Goal: Task Accomplishment & Management: Manage account settings

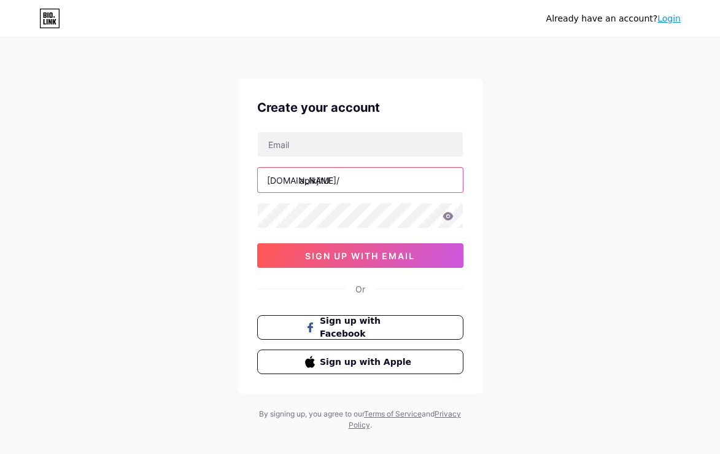
click at [338, 181] on input "apikjitU" at bounding box center [360, 180] width 205 height 25
type input "apikjitu"
click at [567, 216] on div "Already have an account? Login Create your account [DOMAIN_NAME]/ apikjitu 0cAF…" at bounding box center [360, 235] width 720 height 470
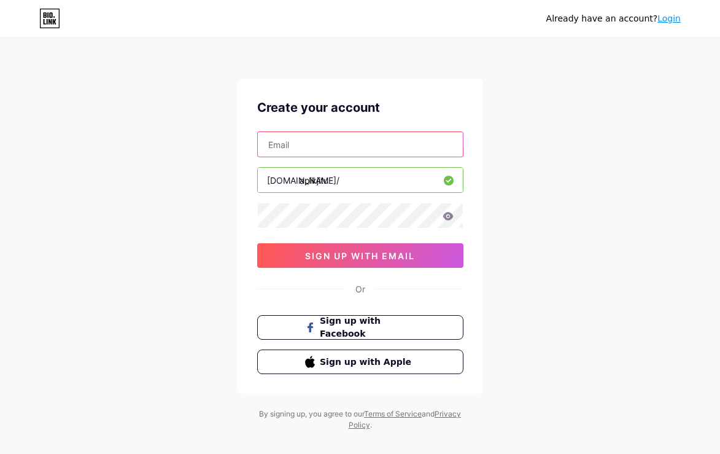
click at [331, 146] on input "text" at bounding box center [360, 144] width 205 height 25
paste input "[EMAIL_ADDRESS][DOMAIN_NAME]"
type input "[EMAIL_ADDRESS][DOMAIN_NAME]"
click at [566, 150] on div "Already have an account? Login Create your account [EMAIL_ADDRESS][DOMAIN_NAME]…" at bounding box center [360, 235] width 720 height 470
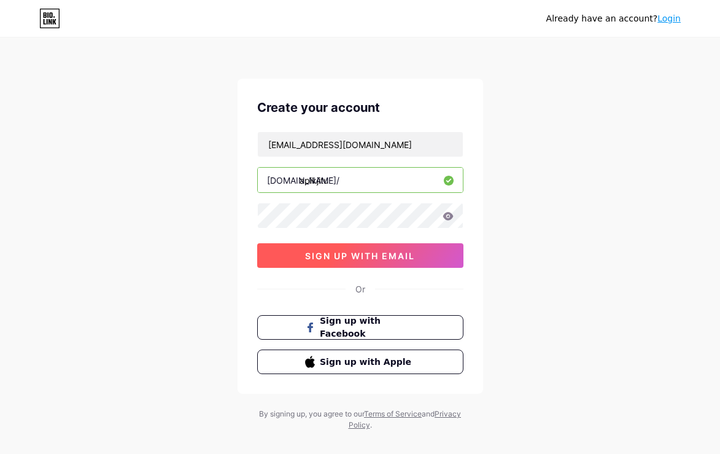
click at [357, 258] on span "sign up with email" at bounding box center [360, 256] width 110 height 10
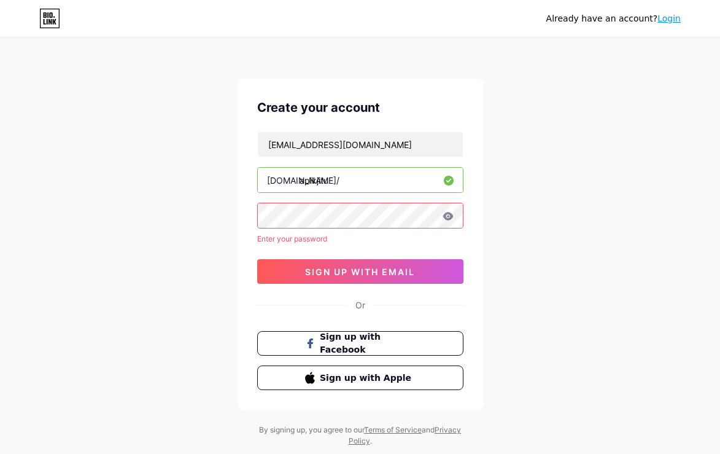
click at [169, 222] on div "Already have an account? Login Create your account [EMAIL_ADDRESS][DOMAIN_NAME]…" at bounding box center [360, 243] width 720 height 486
click at [447, 217] on icon at bounding box center [448, 216] width 11 height 9
click at [531, 211] on div "Already have an account? Login Create your account [EMAIL_ADDRESS][DOMAIN_NAME]…" at bounding box center [360, 243] width 720 height 486
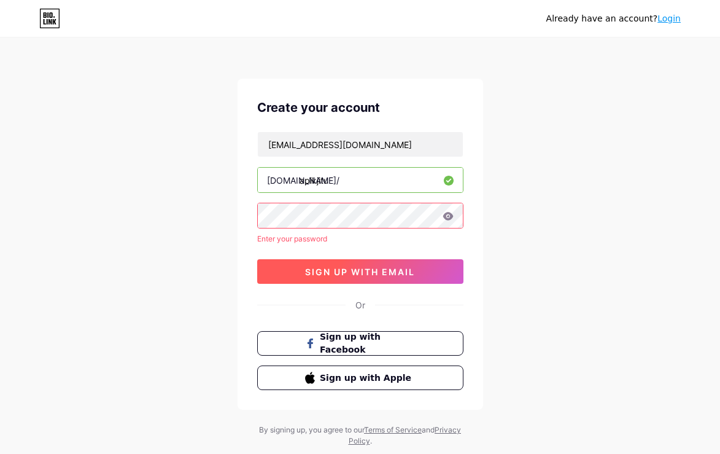
click at [357, 273] on span "sign up with email" at bounding box center [360, 271] width 110 height 10
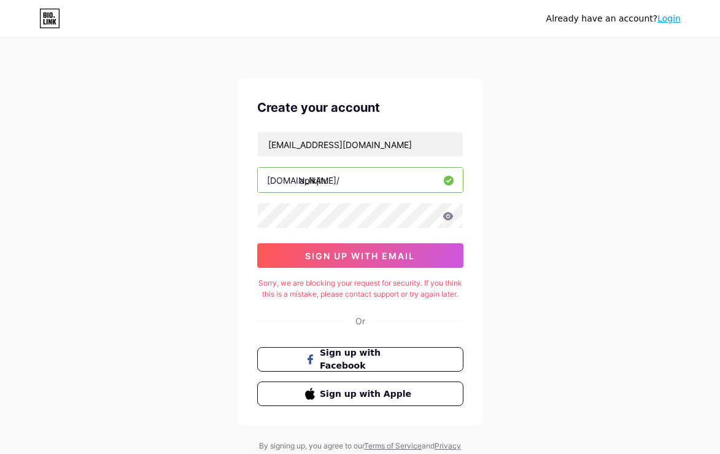
click at [292, 286] on div "Sorry, we are blocking your request for security. If you think this is a mistak…" at bounding box center [360, 289] width 206 height 22
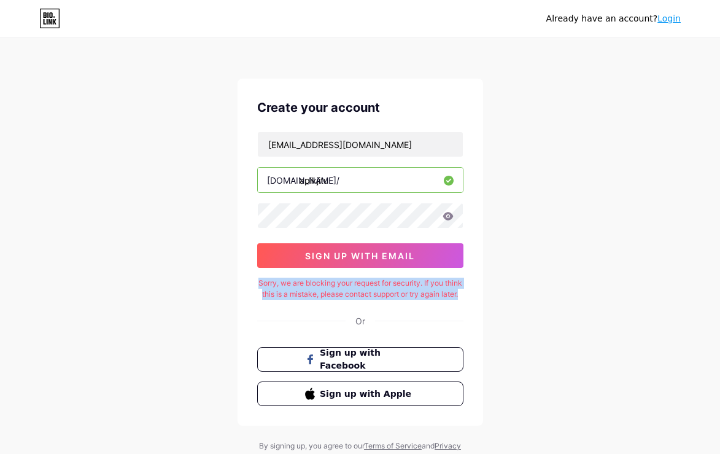
click at [292, 286] on div "Sorry, we are blocking your request for security. If you think this is a mistak…" at bounding box center [360, 289] width 206 height 22
copy div "Sorry, we are blocking your request for security. If you think this is a mistak…"
drag, startPoint x: 606, startPoint y: 306, endPoint x: 579, endPoint y: 290, distance: 31.7
click at [606, 306] on div "Already have an account? Login Create your account [EMAIL_ADDRESS][DOMAIN_NAME]…" at bounding box center [360, 251] width 720 height 502
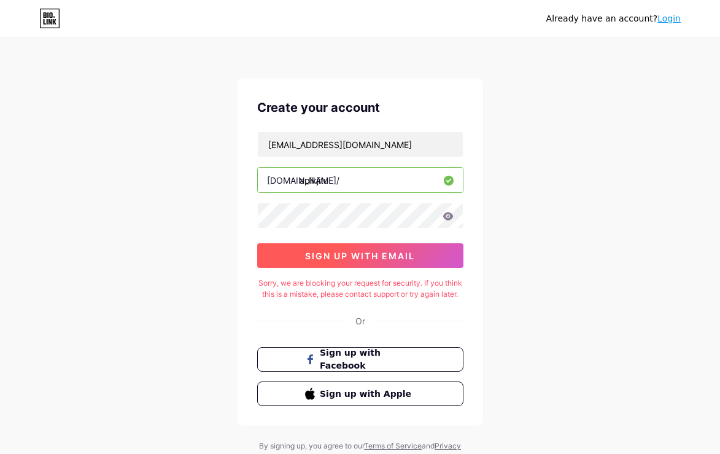
click at [354, 259] on span "sign up with email" at bounding box center [360, 256] width 110 height 10
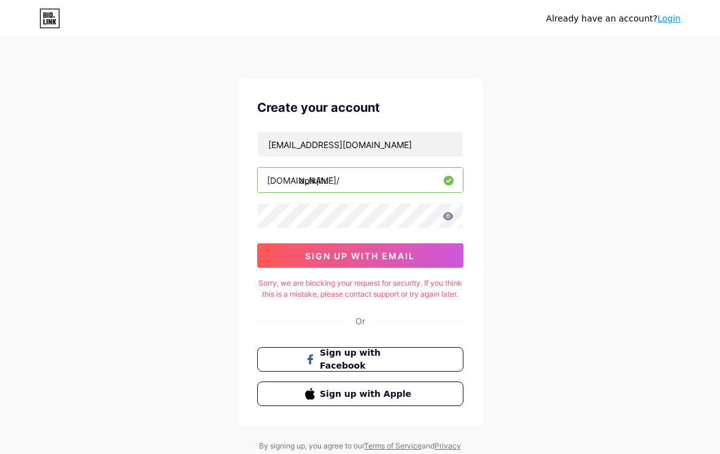
click at [665, 22] on link "Login" at bounding box center [669, 19] width 23 height 10
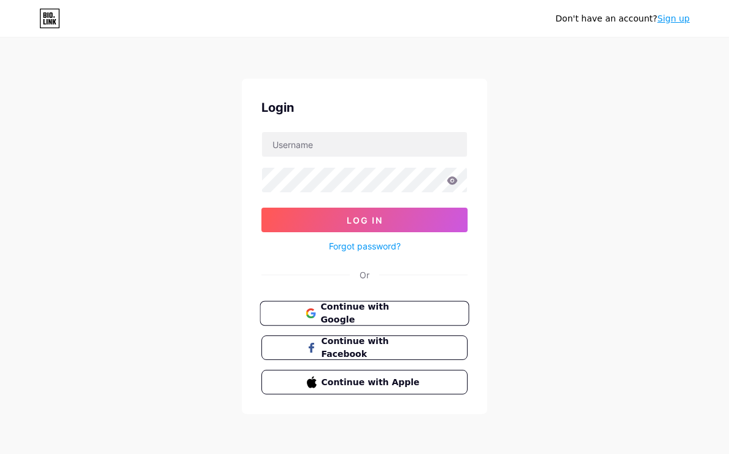
click at [353, 306] on span "Continue with Google" at bounding box center [372, 313] width 103 height 26
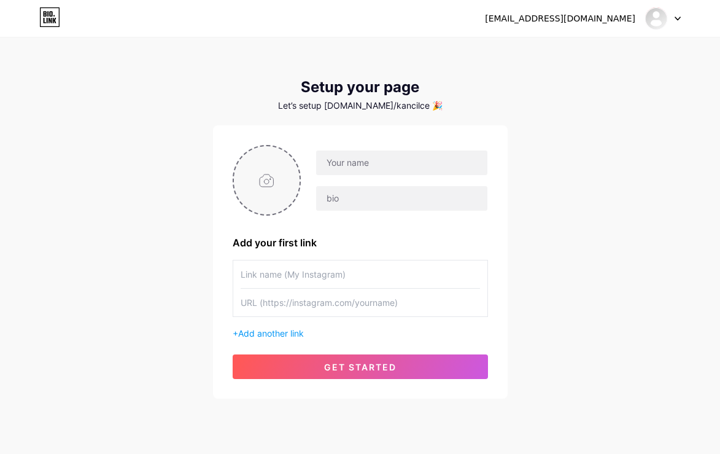
click at [259, 182] on input "file" at bounding box center [267, 180] width 66 height 68
type input "C:\fakepath\favicon.png"
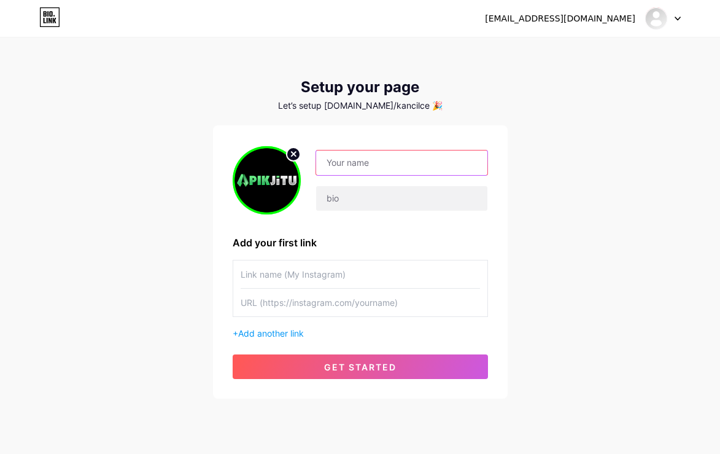
click at [348, 165] on input "text" at bounding box center [401, 162] width 171 height 25
type input "APIKJITU"
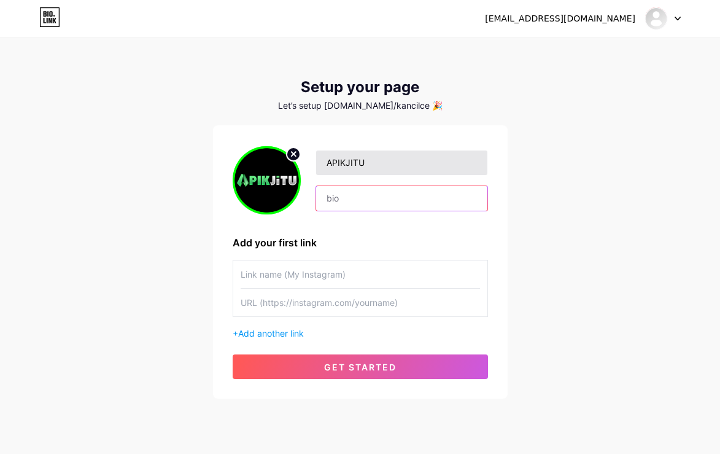
paste input "Sorry, we are blocking your request for security. If you think this is a mistak…"
type input "Sorry, we are blocking your request for security. If you think this is a mistak…"
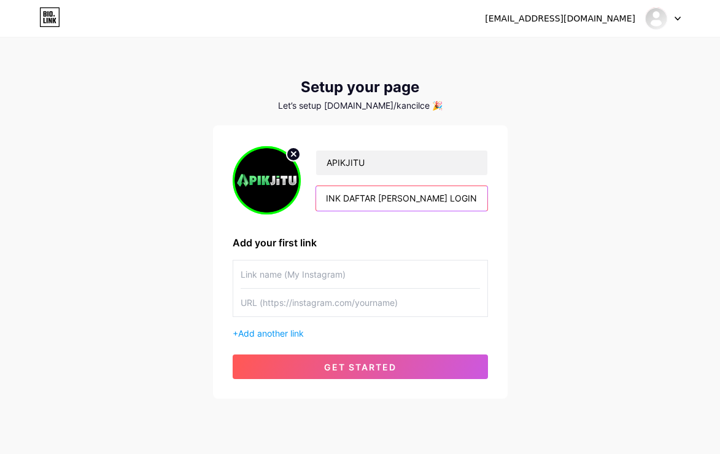
type input "APIKJITU LINK DAFTAR [PERSON_NAME] LOGIN TERUPDATE"
click at [539, 206] on div "[EMAIL_ADDRESS][DOMAIN_NAME] Dashboard Logout Setup your page Let’s setup [DOMA…" at bounding box center [360, 219] width 720 height 438
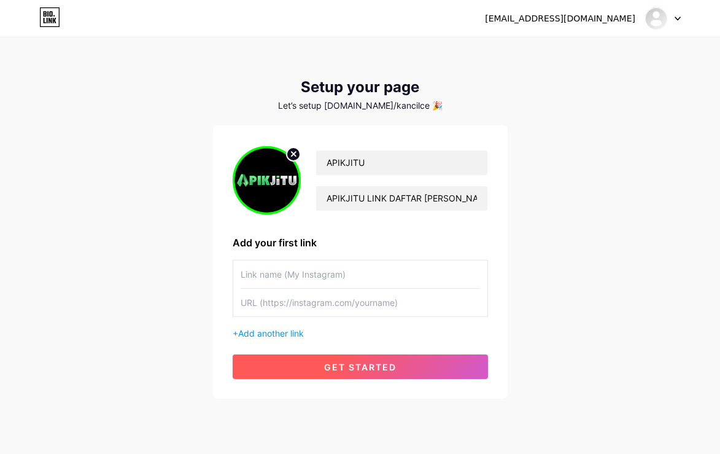
click at [360, 370] on span "get started" at bounding box center [360, 367] width 72 height 10
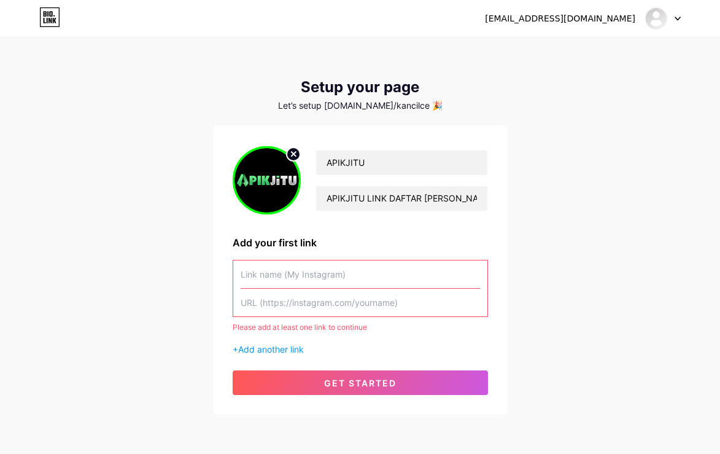
click at [316, 279] on input "text" at bounding box center [360, 274] width 239 height 28
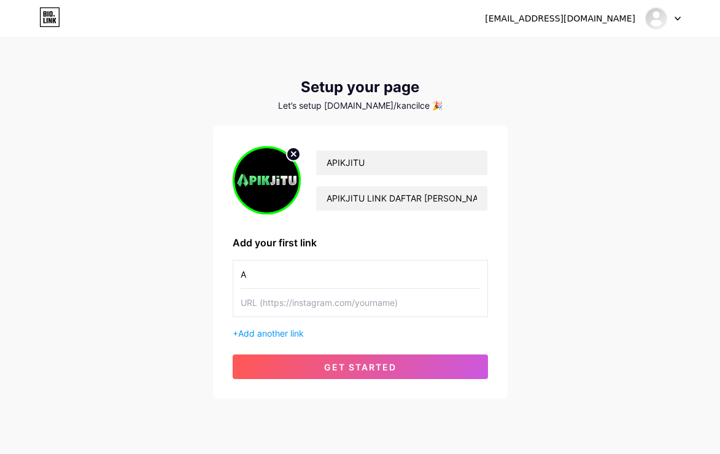
type input "A"
click at [309, 309] on input "text" at bounding box center [360, 303] width 239 height 28
click at [260, 330] on span "Add another link" at bounding box center [271, 333] width 66 height 10
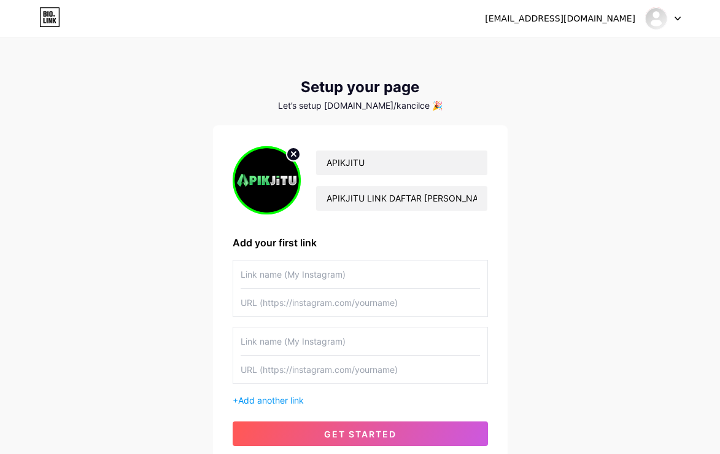
paste input "Sorry, we are blocking your request for security. If you think this is a mistak…"
type input "Sorry, we are blocking your request for security. If you think this is a mistak…"
type input "ADA"
click at [297, 301] on input "text" at bounding box center [360, 303] width 239 height 28
paste input "https://snapto.link/apikjitu"
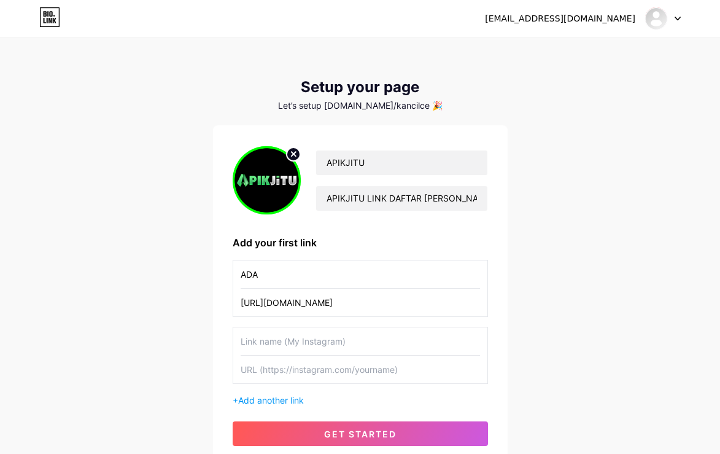
type input "https://snapto.link/apikjitu"
click at [523, 289] on div "kancilcerdik898@gmail.com Dashboard Logout Setup your page Let’s setup bio.link…" at bounding box center [360, 252] width 720 height 505
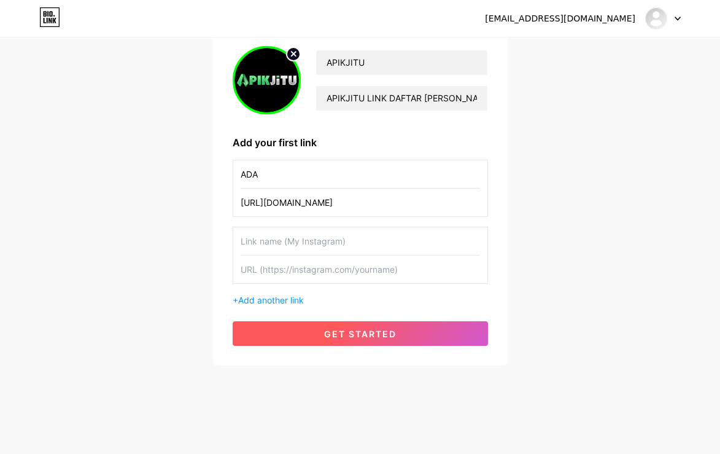
click at [410, 328] on button "get started" at bounding box center [360, 333] width 255 height 25
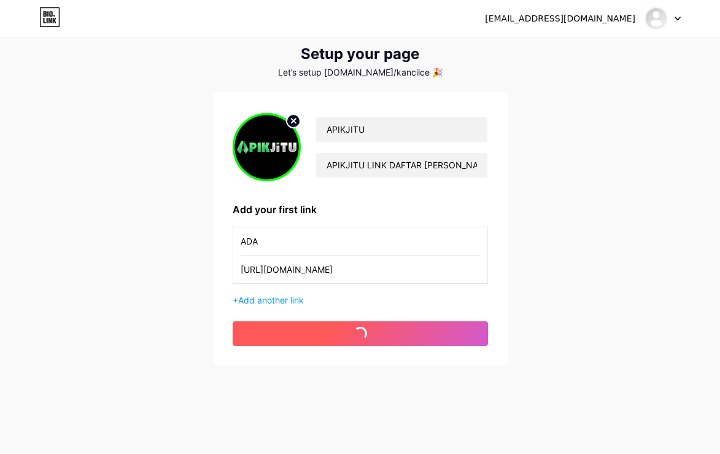
scroll to position [33, 0]
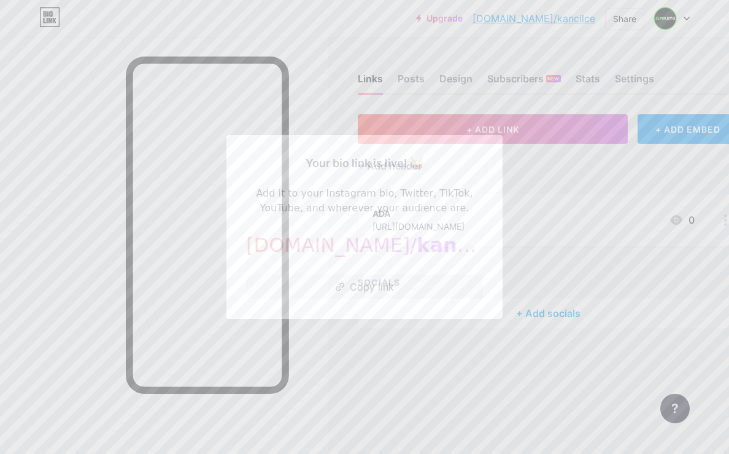
click at [534, 176] on div at bounding box center [364, 227] width 729 height 454
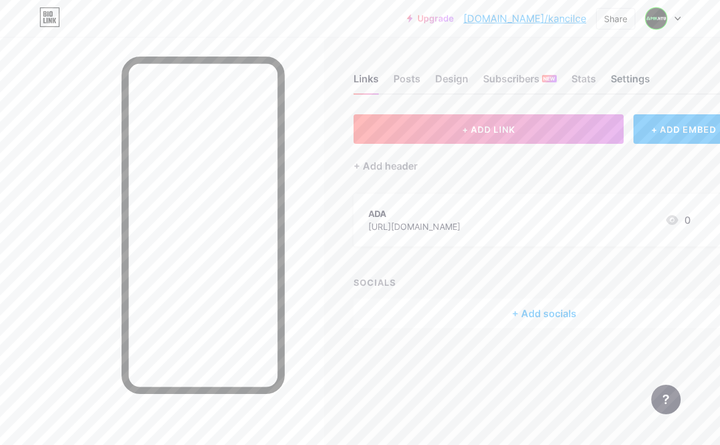
click at [633, 76] on div "Settings" at bounding box center [630, 82] width 39 height 22
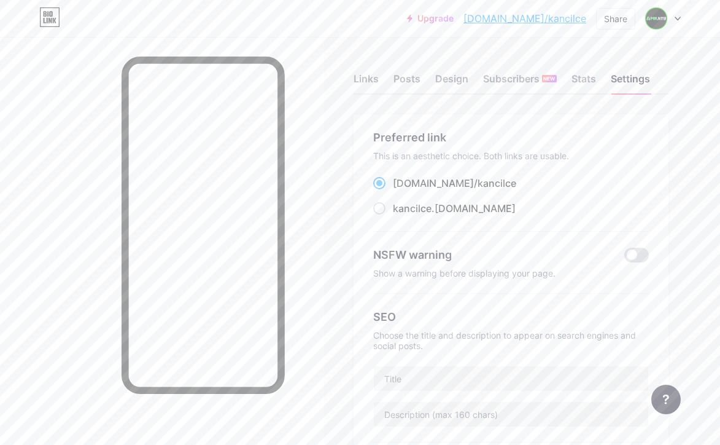
drag, startPoint x: 484, startPoint y: 155, endPoint x: 481, endPoint y: 149, distance: 6.9
click at [484, 155] on div "This is an aesthetic choice. Both links are usable." at bounding box center [511, 155] width 276 height 10
click at [377, 80] on div "Links" at bounding box center [366, 82] width 25 height 22
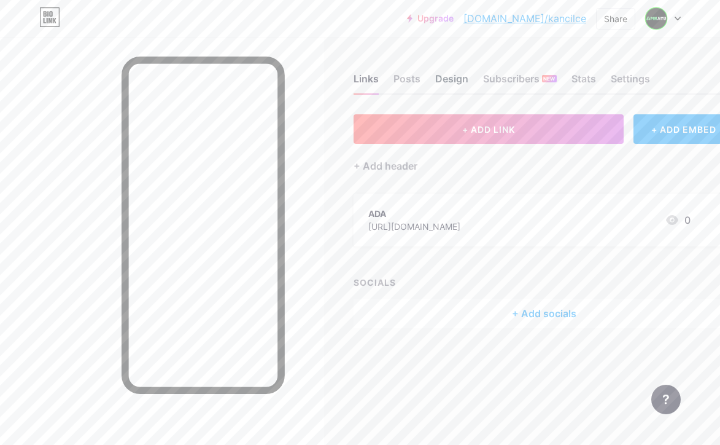
click at [443, 80] on div "Design" at bounding box center [451, 82] width 33 height 22
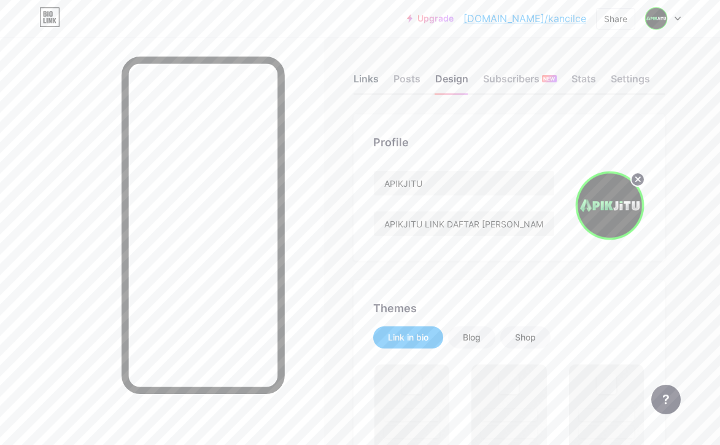
click at [373, 79] on div "Links" at bounding box center [366, 82] width 25 height 22
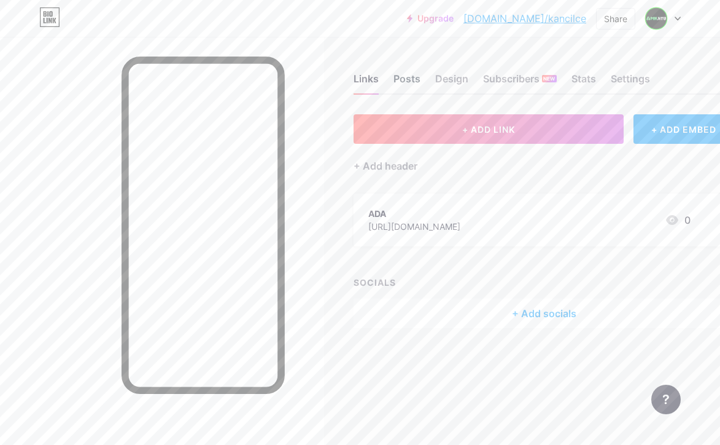
click at [413, 79] on div "Posts" at bounding box center [407, 82] width 27 height 22
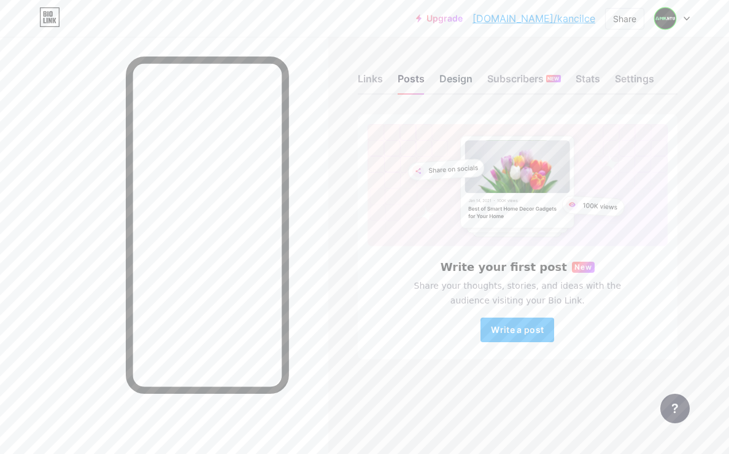
click at [459, 80] on div "Design" at bounding box center [456, 82] width 33 height 22
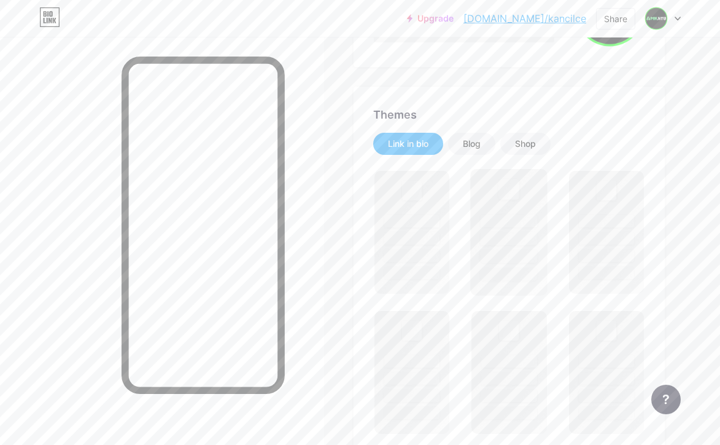
scroll to position [204, 0]
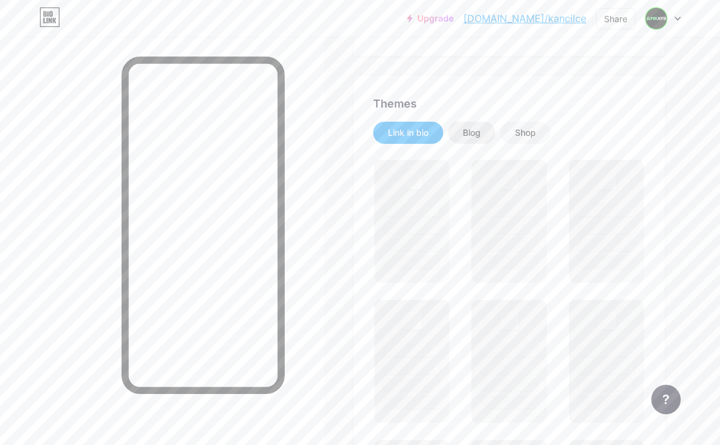
click at [481, 138] on div "Blog" at bounding box center [472, 132] width 18 height 12
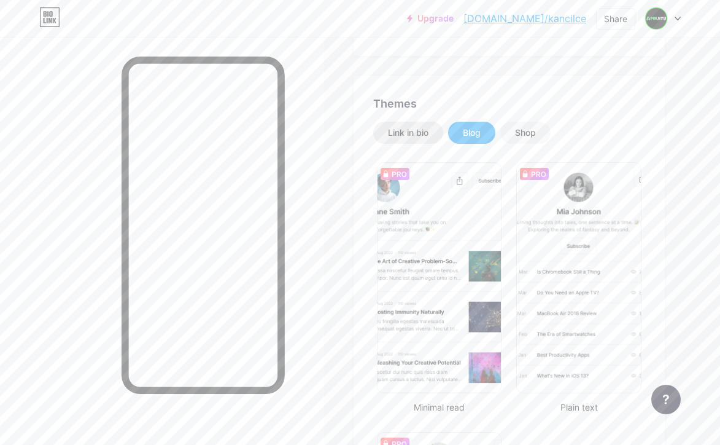
click at [424, 129] on div "Link in bio" at bounding box center [408, 132] width 41 height 12
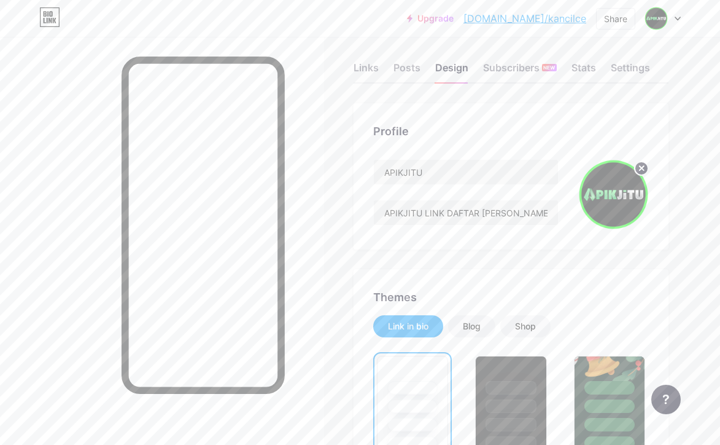
scroll to position [0, 0]
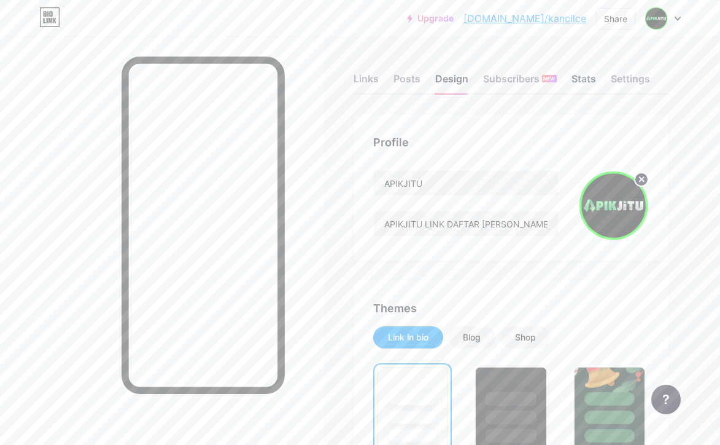
click at [584, 82] on div "Stats" at bounding box center [584, 82] width 25 height 22
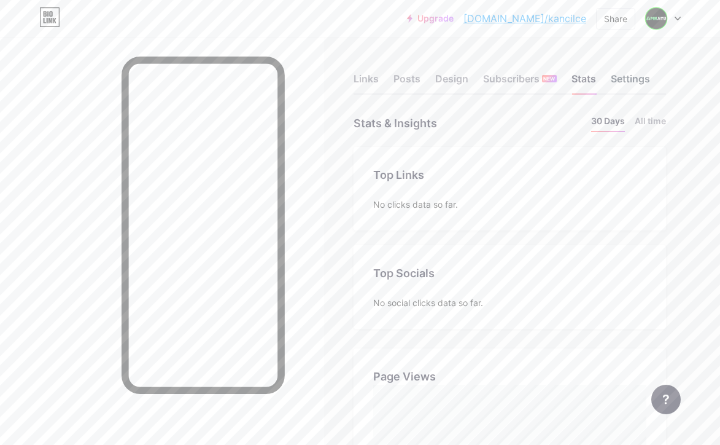
scroll to position [445, 720]
click at [640, 82] on div "Settings" at bounding box center [630, 82] width 39 height 22
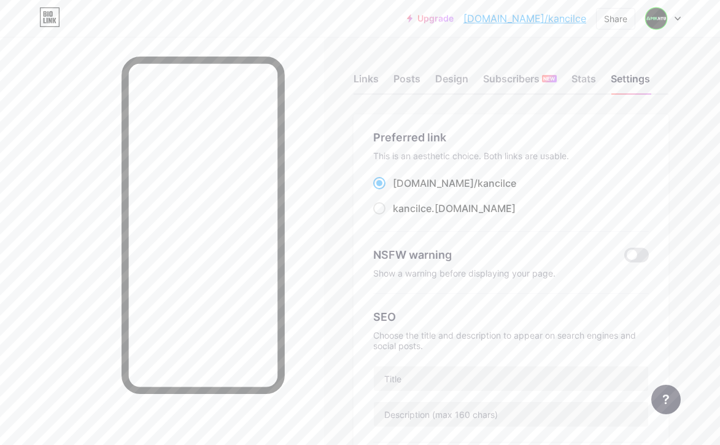
click at [478, 184] on span "kancilce" at bounding box center [497, 183] width 39 height 12
click at [401, 190] on input "bio.link/ kancilce" at bounding box center [397, 194] width 8 height 8
click at [511, 156] on div "This is an aesthetic choice. Both links are usable." at bounding box center [511, 155] width 276 height 10
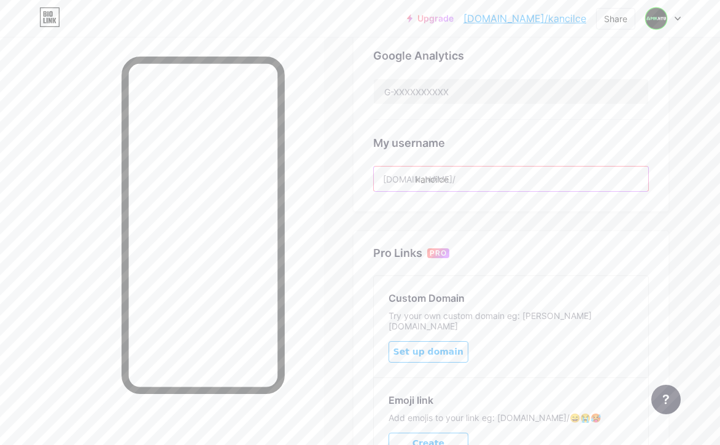
click at [461, 182] on input "kancilce" at bounding box center [511, 178] width 274 height 25
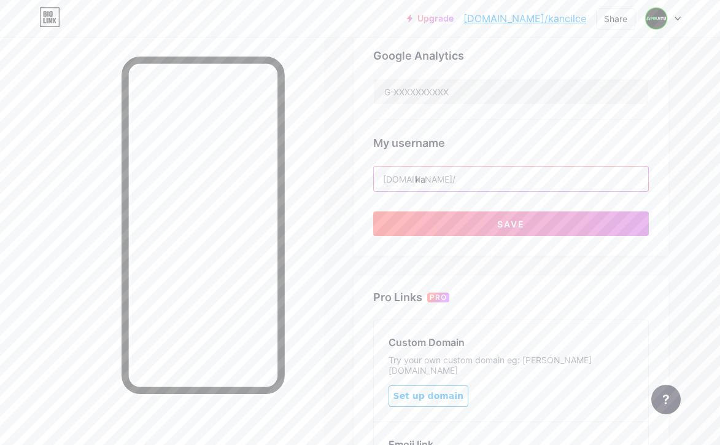
type input "k"
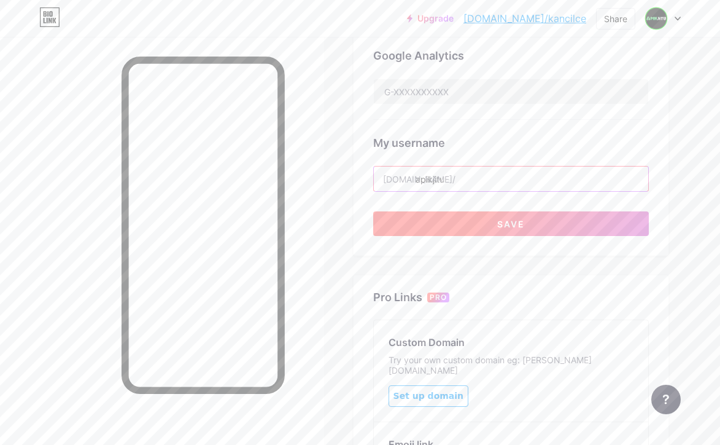
type input "apikjitu"
click at [483, 221] on button "Save" at bounding box center [511, 223] width 276 height 25
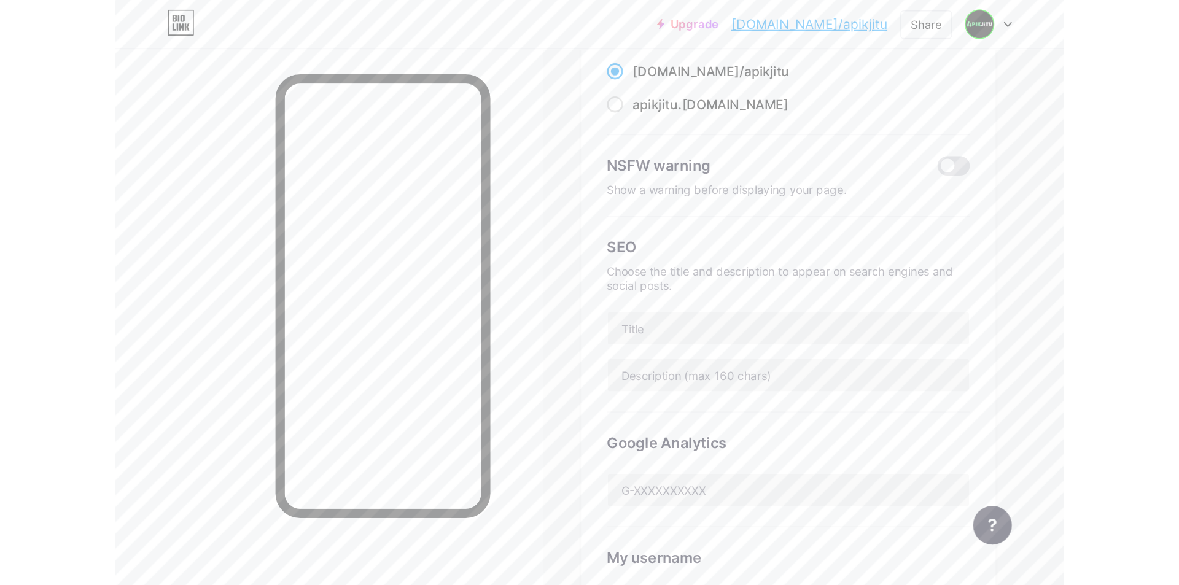
scroll to position [0, 0]
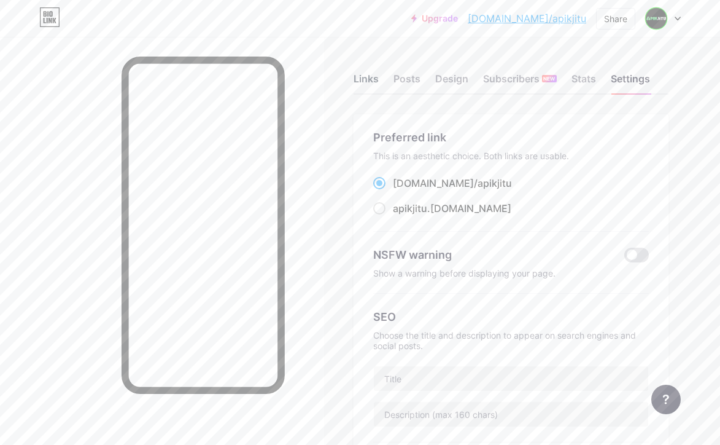
click at [375, 82] on div "Links" at bounding box center [366, 82] width 25 height 22
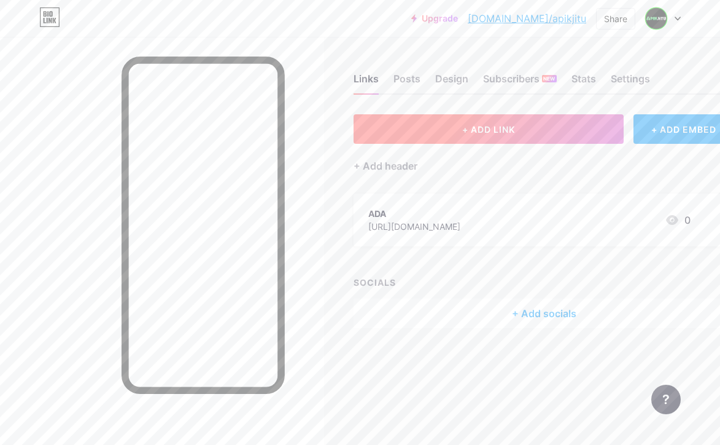
click at [515, 129] on span "+ ADD LINK" at bounding box center [488, 129] width 53 height 10
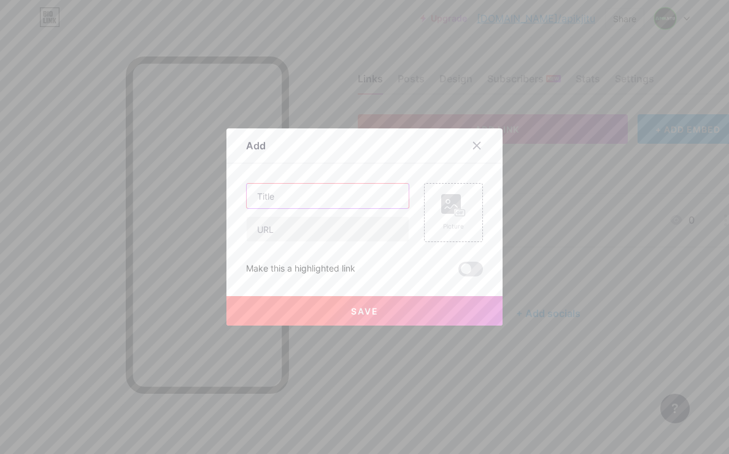
click at [340, 206] on input "text" at bounding box center [328, 196] width 162 height 25
type input "LOGIN"
click at [289, 230] on input "text" at bounding box center [328, 229] width 162 height 25
paste input "apikjitupetir.com"
type input "apikjitupetir.com"
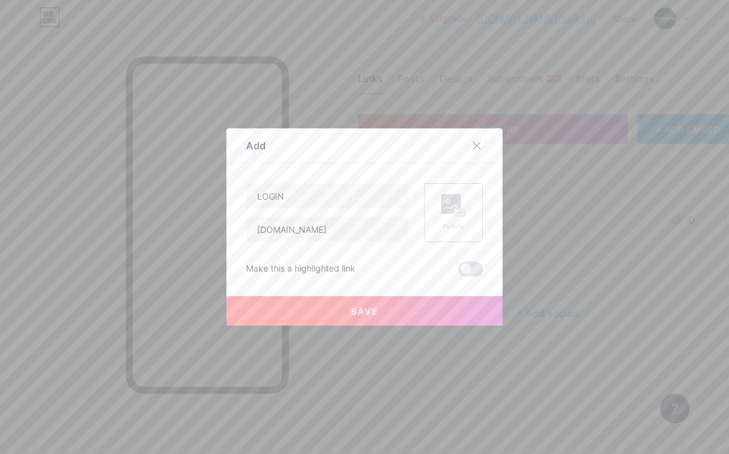
click at [445, 216] on icon at bounding box center [453, 205] width 25 height 23
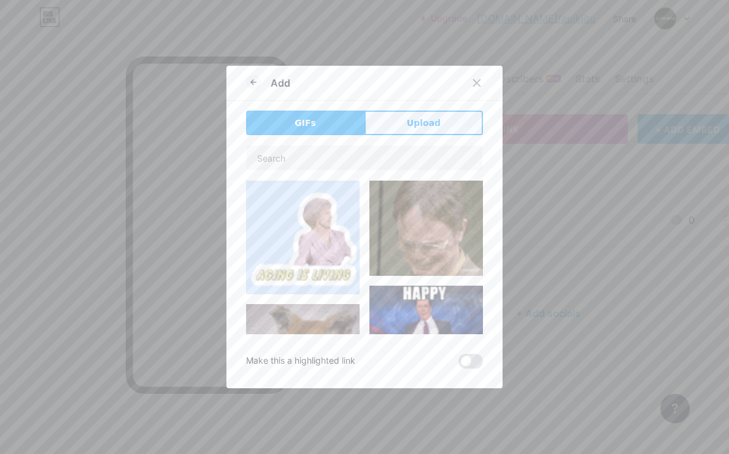
click at [408, 132] on button "Upload" at bounding box center [424, 123] width 119 height 25
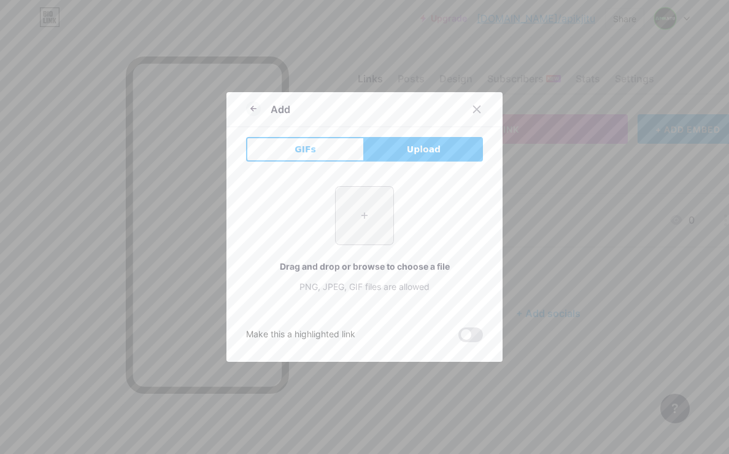
click at [360, 212] on input "file" at bounding box center [365, 216] width 58 height 58
type input "C:\fakepath\favicon.png"
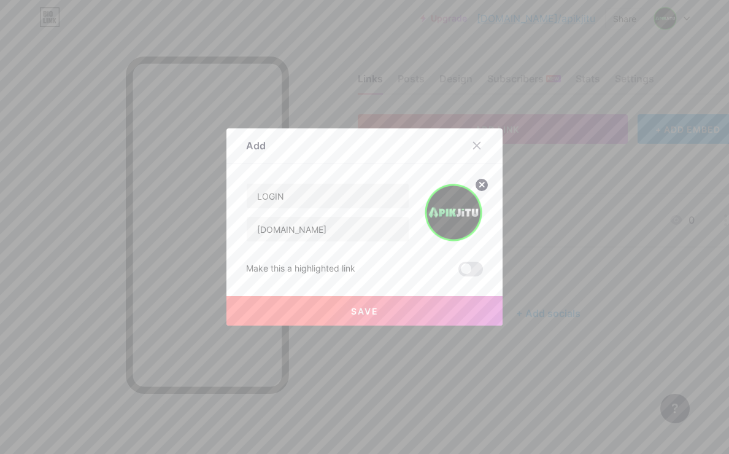
click at [342, 303] on button "Save" at bounding box center [365, 310] width 276 height 29
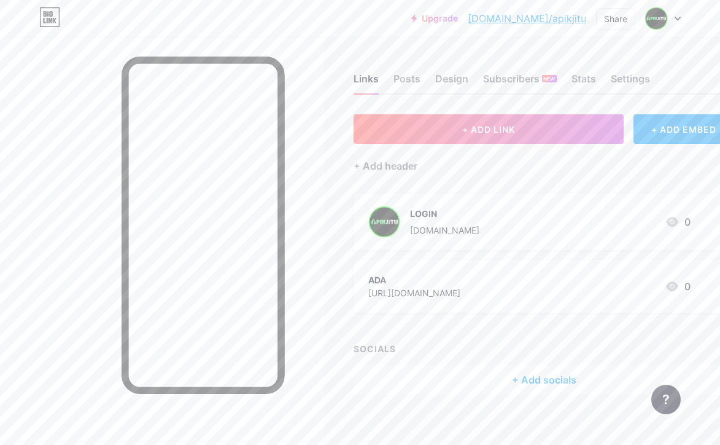
click at [517, 284] on div "ADA https://snapto.link/apikjitu 0" at bounding box center [529, 286] width 322 height 28
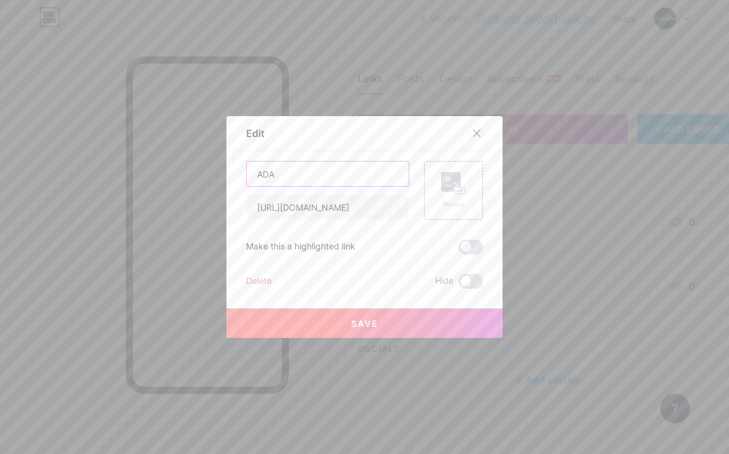
click at [330, 172] on input "ADA" at bounding box center [328, 173] width 162 height 25
type input "DAFTAR"
click at [470, 197] on div "Picture" at bounding box center [453, 190] width 59 height 59
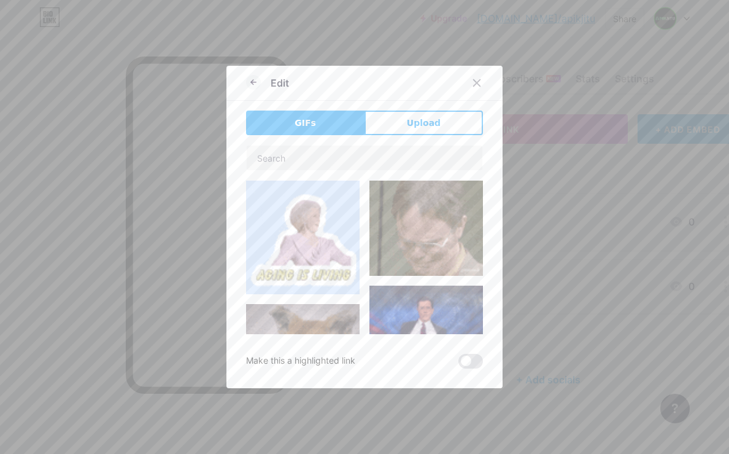
click at [419, 114] on button "Upload" at bounding box center [424, 123] width 119 height 25
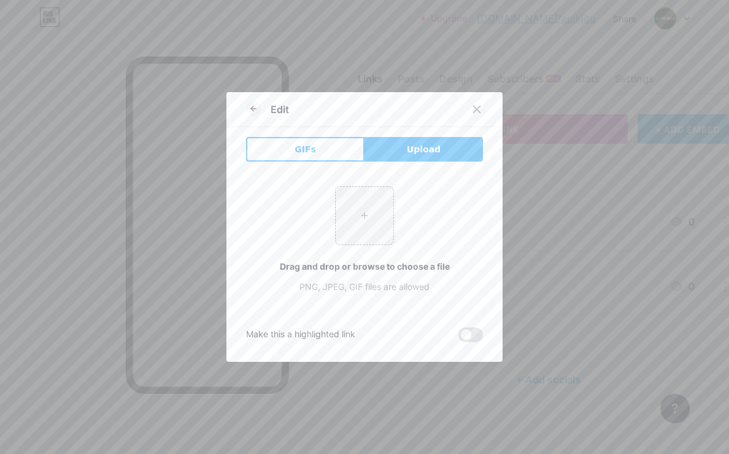
click at [411, 156] on button "Upload" at bounding box center [424, 149] width 119 height 25
click at [366, 214] on input "file" at bounding box center [365, 216] width 58 height 58
type input "C:\fakepath\favicon.png"
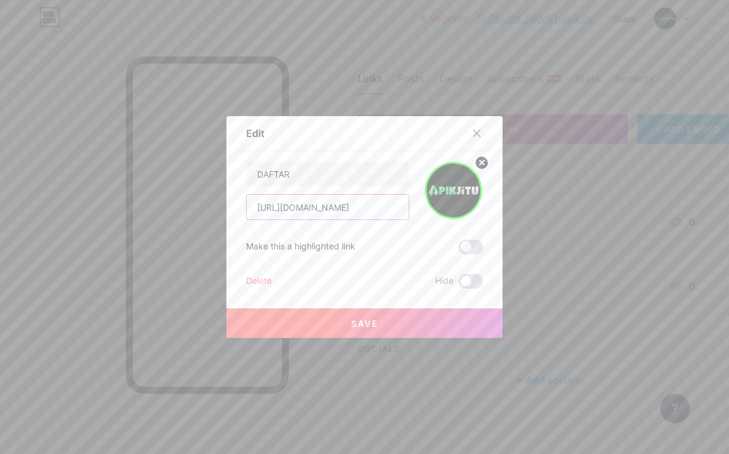
click at [367, 208] on input "https://snapto.link/apikjitu" at bounding box center [328, 207] width 162 height 25
paste input "apikjitu.me"
type input "apikjitu.me"
drag, startPoint x: 346, startPoint y: 319, endPoint x: 363, endPoint y: 318, distance: 16.6
click at [351, 319] on span "Save" at bounding box center [365, 323] width 28 height 10
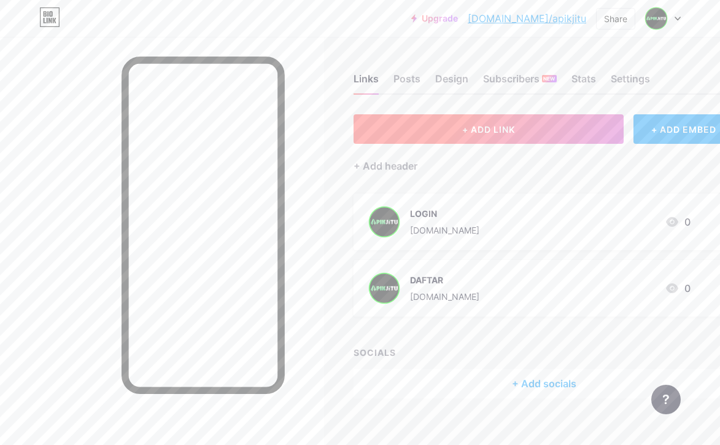
click at [466, 125] on span "+ ADD LINK" at bounding box center [488, 129] width 53 height 10
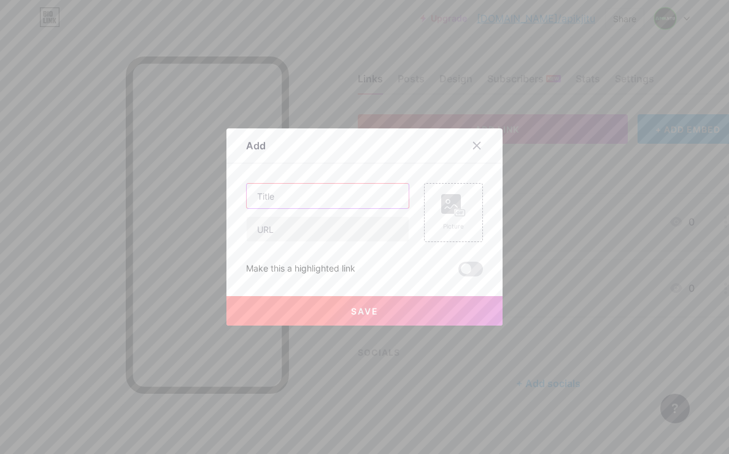
click at [299, 198] on input "text" at bounding box center [328, 196] width 162 height 25
type input "ALTERNATIF"
drag, startPoint x: 301, startPoint y: 229, endPoint x: 447, endPoint y: 230, distance: 145.5
click at [301, 229] on input "text" at bounding box center [328, 229] width 162 height 25
paste input "apikjitumaju.com"
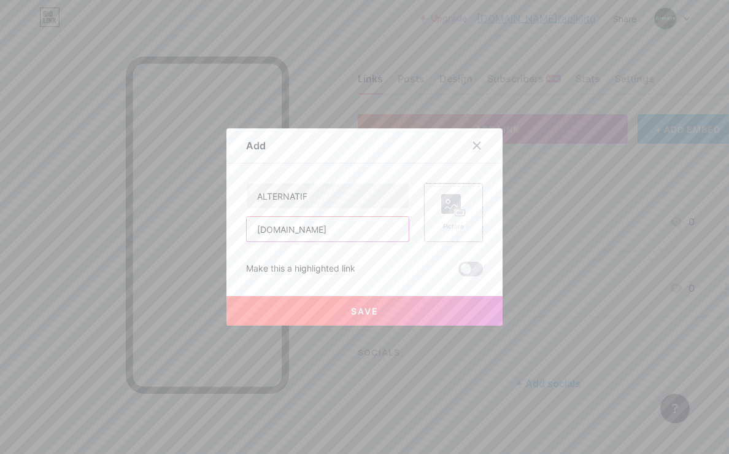
type input "apikjitumaju.com"
click at [454, 217] on div "Picture" at bounding box center [453, 212] width 25 height 37
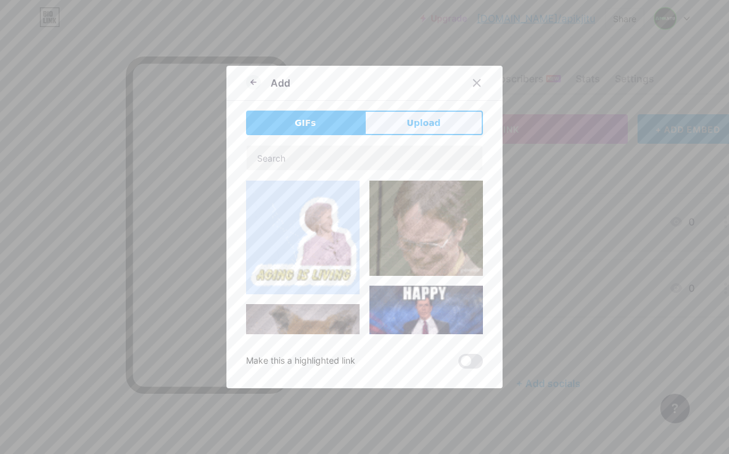
click at [434, 128] on button "Upload" at bounding box center [424, 123] width 119 height 25
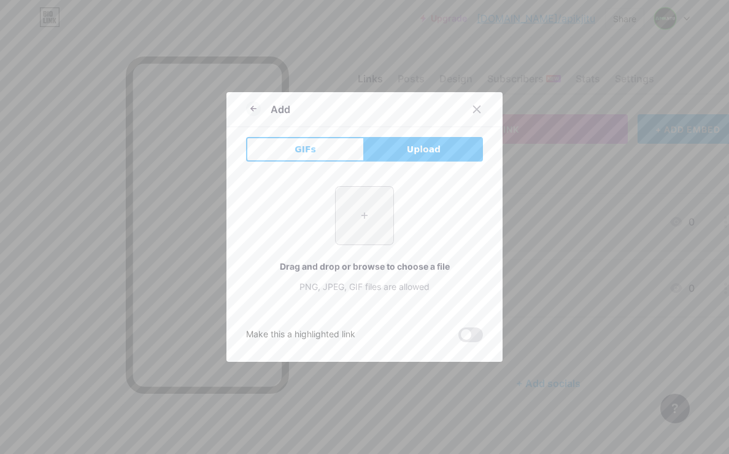
click at [359, 211] on input "file" at bounding box center [365, 216] width 58 height 58
type input "C:\fakepath\favicon.png"
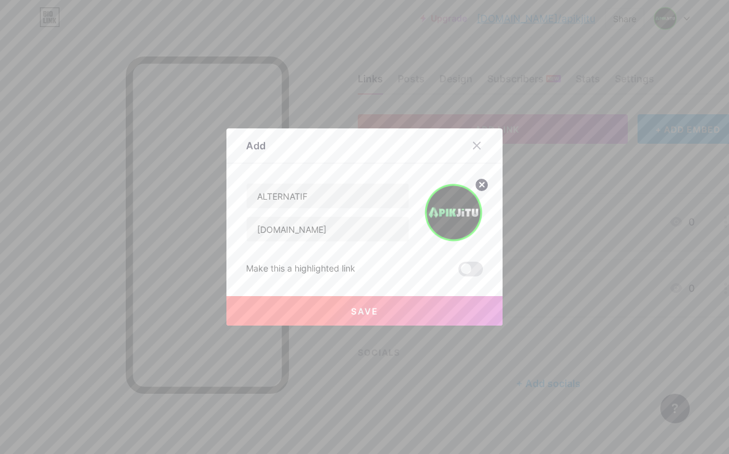
click at [392, 307] on button "Save" at bounding box center [365, 310] width 276 height 29
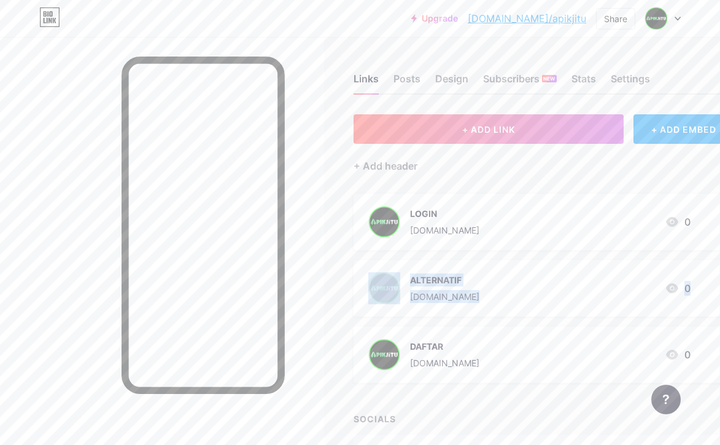
drag, startPoint x: 354, startPoint y: 285, endPoint x: 356, endPoint y: 327, distance: 41.8
click at [356, 325] on div "Links Posts Design Subscribers NEW Stats Settings + ADD LINK + ADD EMBED + Add …" at bounding box center [393, 281] width 787 height 489
click at [342, 316] on div "Links Posts Design Subscribers NEW Stats Settings + ADD LINK + ADD EMBED + Add …" at bounding box center [393, 281] width 787 height 489
drag, startPoint x: 367, startPoint y: 356, endPoint x: 366, endPoint y: 271, distance: 85.4
click at [366, 271] on span "LOGIN apikjitupetir.com 0 ALTERNATIF apikjitumaju.com 0 DAFTAR apikjitu.me 0" at bounding box center [544, 287] width 381 height 189
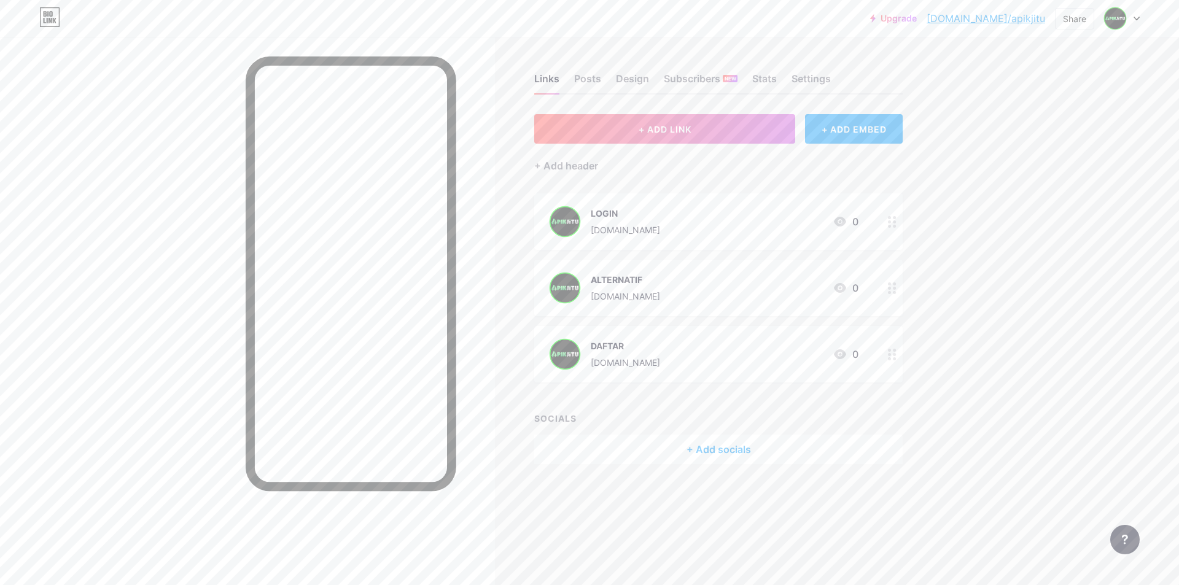
click at [729, 327] on div "Upgrade bio.link/apikji... bio.link/apikjitu Share Switch accounts APIKJITU bio…" at bounding box center [589, 292] width 1179 height 585
click at [729, 276] on div "Upgrade bio.link/apikji... bio.link/apikjitu Share Switch accounts APIKJITU bio…" at bounding box center [589, 292] width 1179 height 585
click at [706, 133] on button "+ ADD LINK" at bounding box center [664, 128] width 261 height 29
click at [672, 280] on icon at bounding box center [678, 271] width 25 height 23
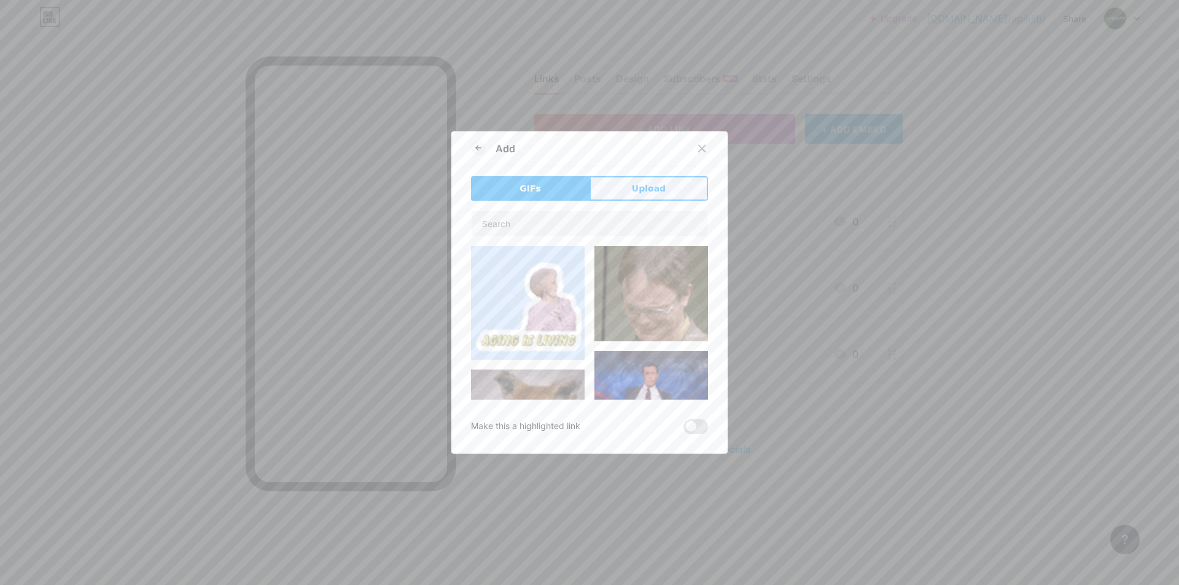
click at [640, 190] on span "Upload" at bounding box center [649, 188] width 34 height 13
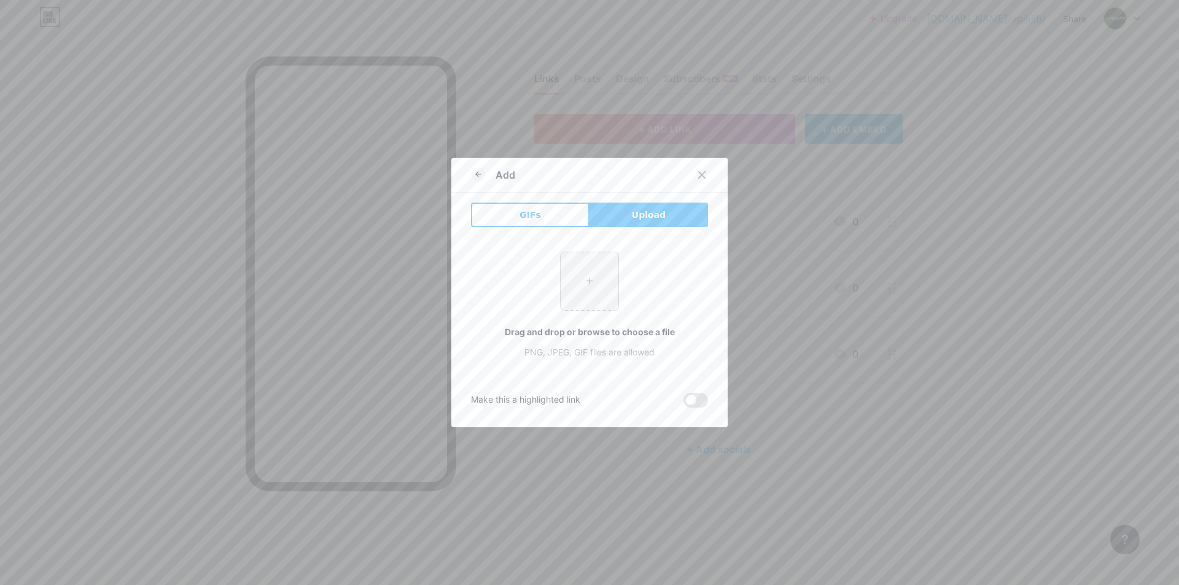
click at [574, 274] on input "file" at bounding box center [590, 281] width 58 height 58
type input "C:\fakepath\favicon.png"
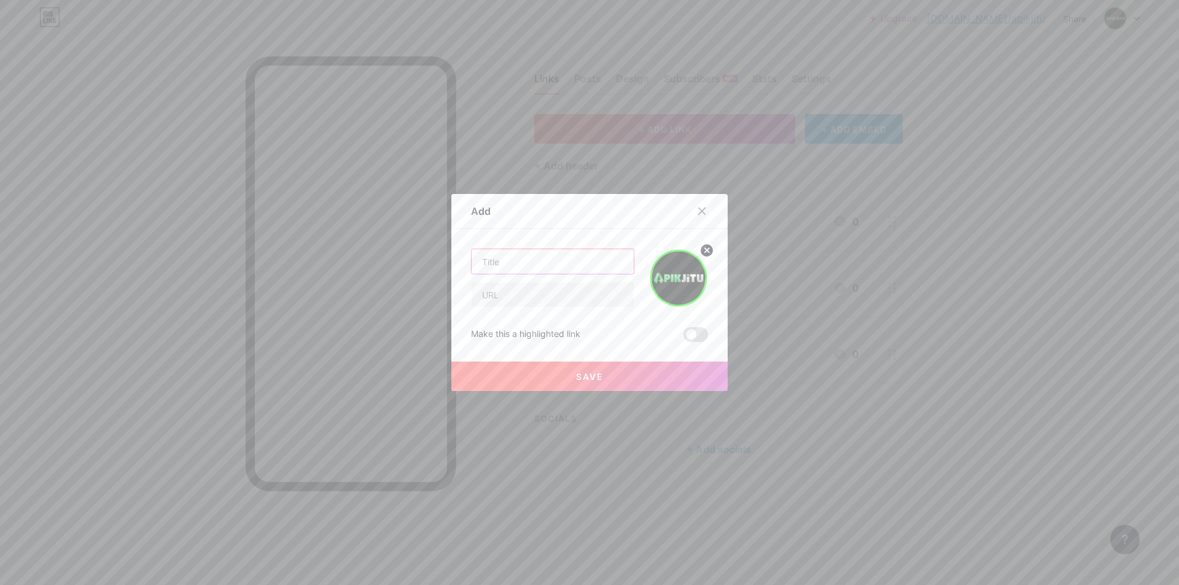
click at [532, 267] on input "text" at bounding box center [553, 261] width 162 height 25
type input "LINK ANTI BLOKIR"
click at [533, 298] on input "text" at bounding box center [553, 294] width 162 height 25
paste input "ufapower.com"
type input "ufapower.com"
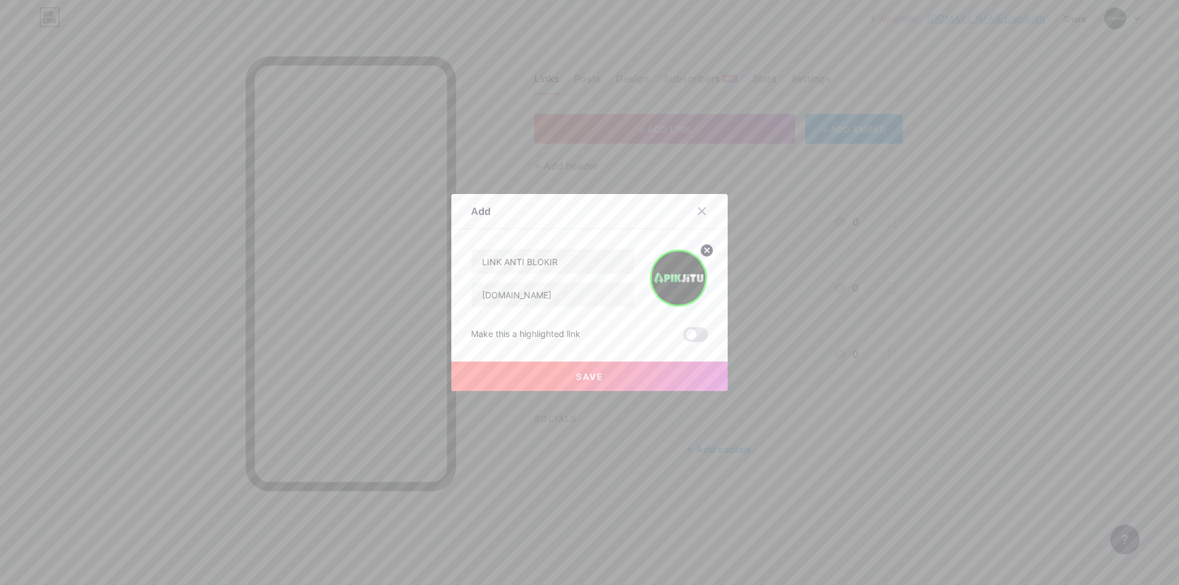
click at [602, 372] on button "Save" at bounding box center [589, 376] width 276 height 29
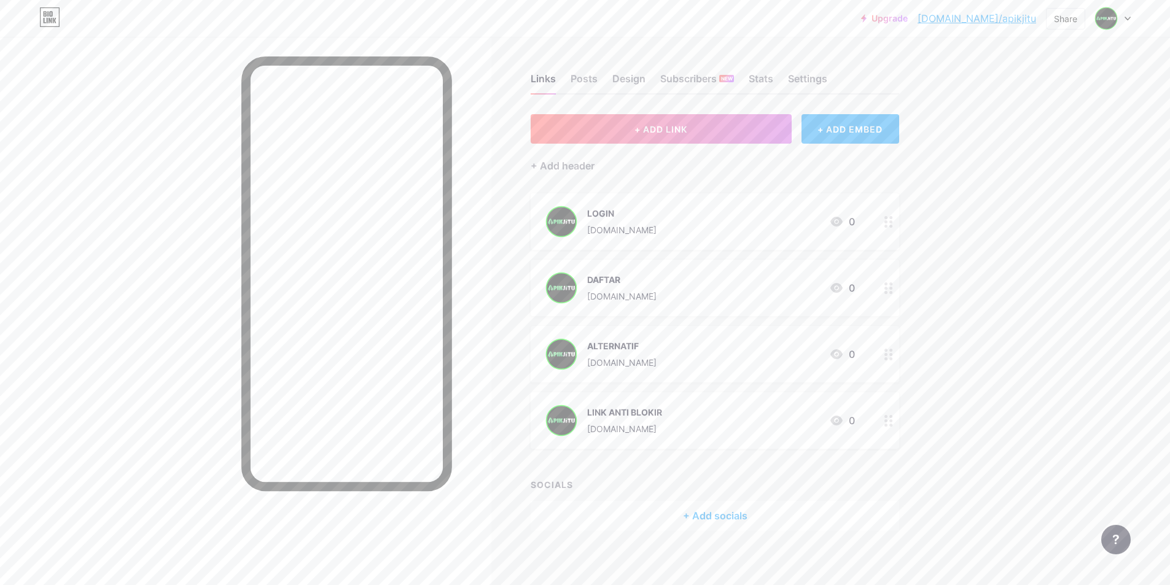
click at [729, 335] on div "Upgrade bio.link/apikji... bio.link/apikjitu Share Switch accounts APIKJITU bio…" at bounding box center [585, 296] width 1170 height 592
click at [729, 132] on div "+ ADD EMBED" at bounding box center [850, 128] width 98 height 29
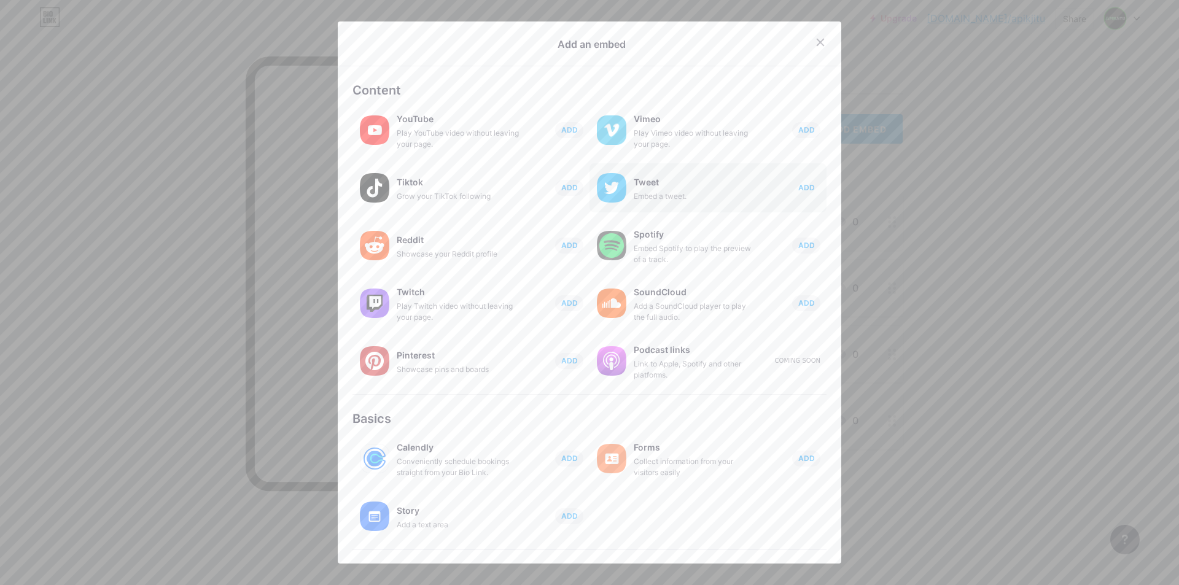
click at [729, 189] on span "ADD" at bounding box center [806, 187] width 17 height 10
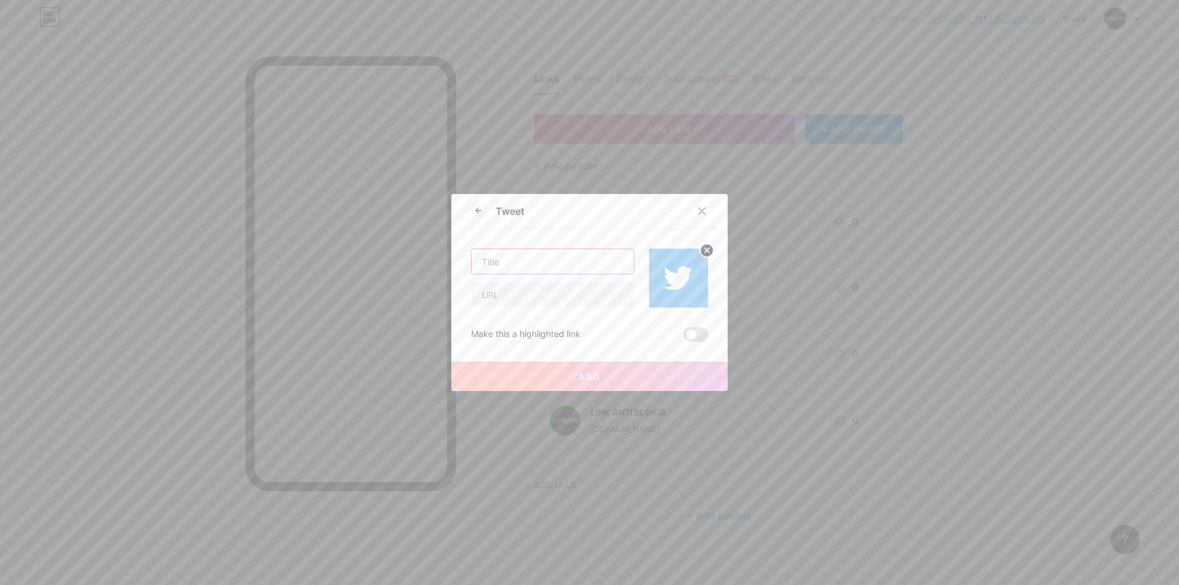
click at [521, 255] on input "text" at bounding box center [553, 261] width 162 height 25
click at [536, 298] on input "text" at bounding box center [553, 294] width 162 height 25
paste input "https://x.com/situs_apikjitu"
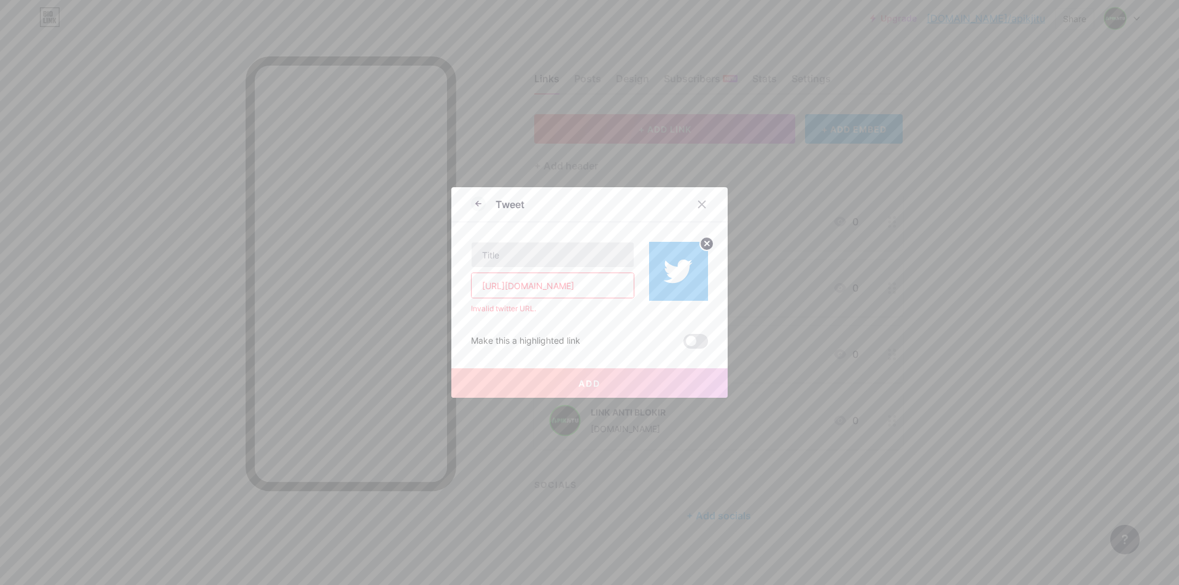
type input "https://x.com/situs_apikjitu"
click at [540, 257] on input "text" at bounding box center [553, 255] width 162 height 25
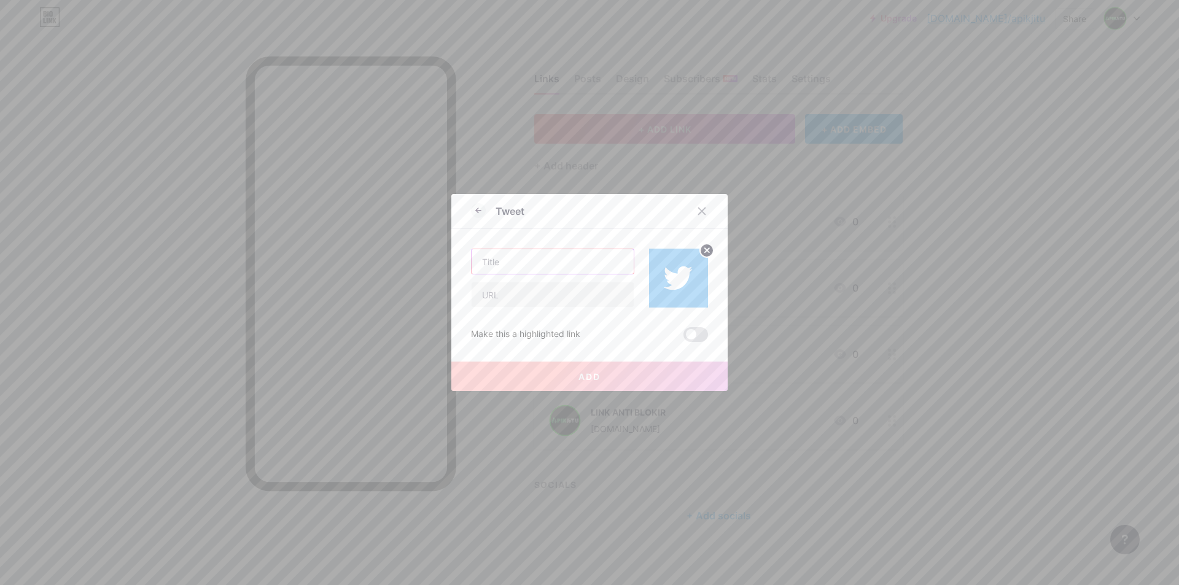
click at [546, 261] on input "text" at bounding box center [553, 261] width 162 height 25
click at [700, 209] on icon at bounding box center [702, 211] width 7 height 7
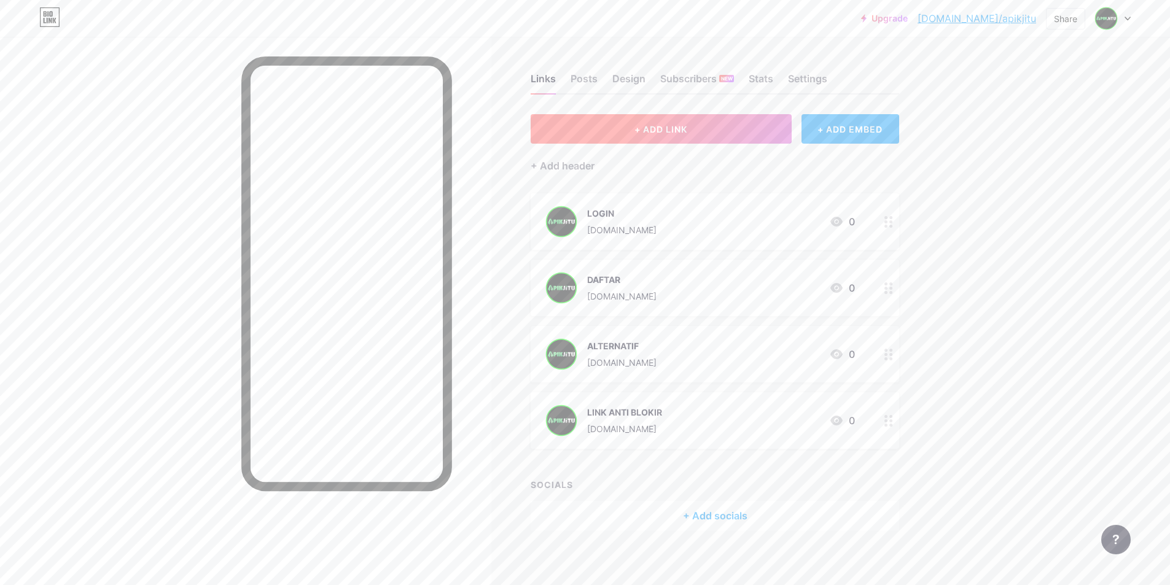
click at [659, 126] on span "+ ADD LINK" at bounding box center [660, 129] width 53 height 10
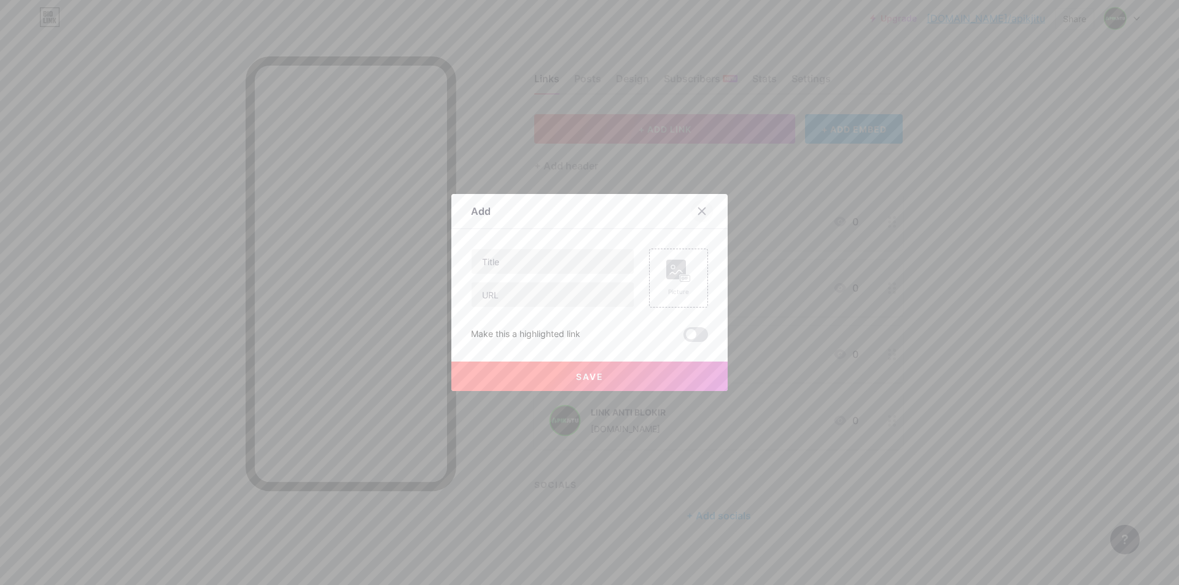
click at [699, 208] on icon at bounding box center [702, 211] width 10 height 10
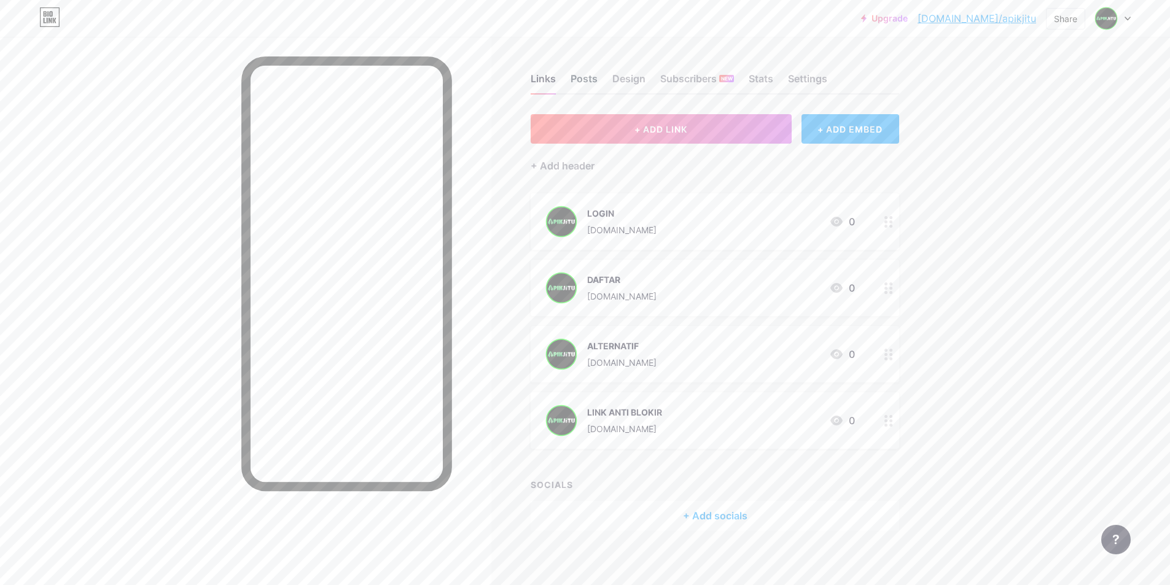
click at [589, 74] on div "Posts" at bounding box center [583, 82] width 27 height 22
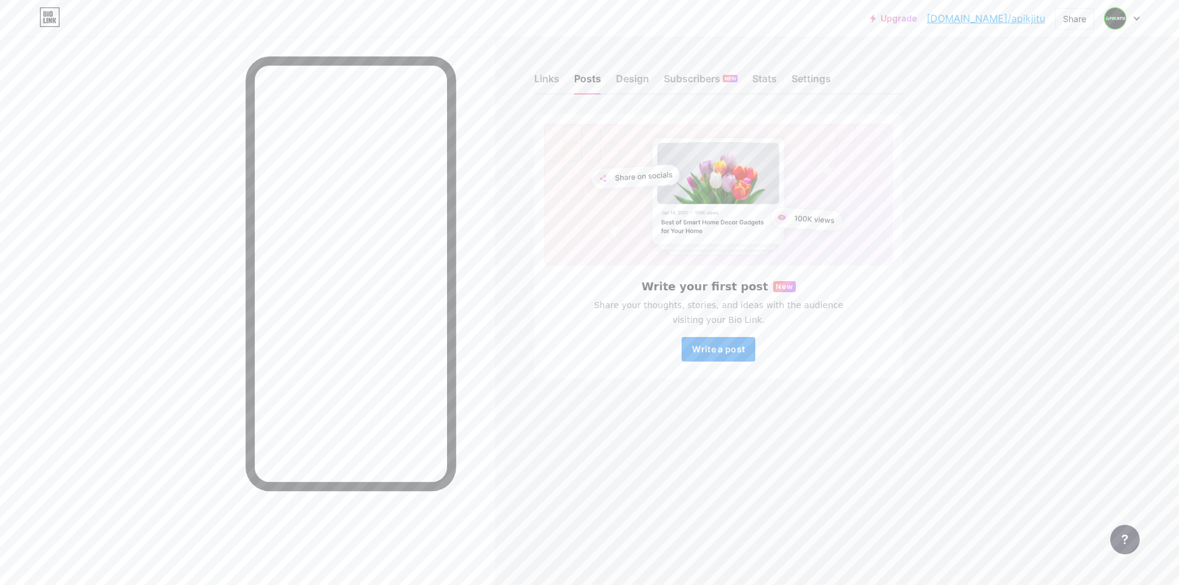
click at [712, 351] on span "Write a post" at bounding box center [718, 349] width 53 height 10
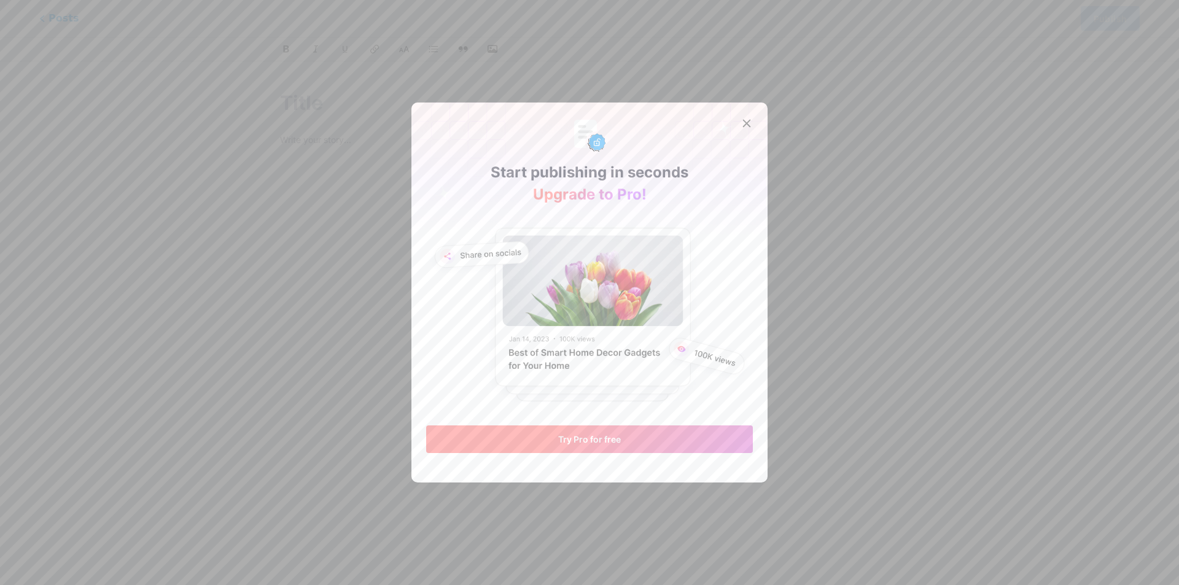
click at [583, 443] on span "Try Pro for free" at bounding box center [589, 439] width 63 height 10
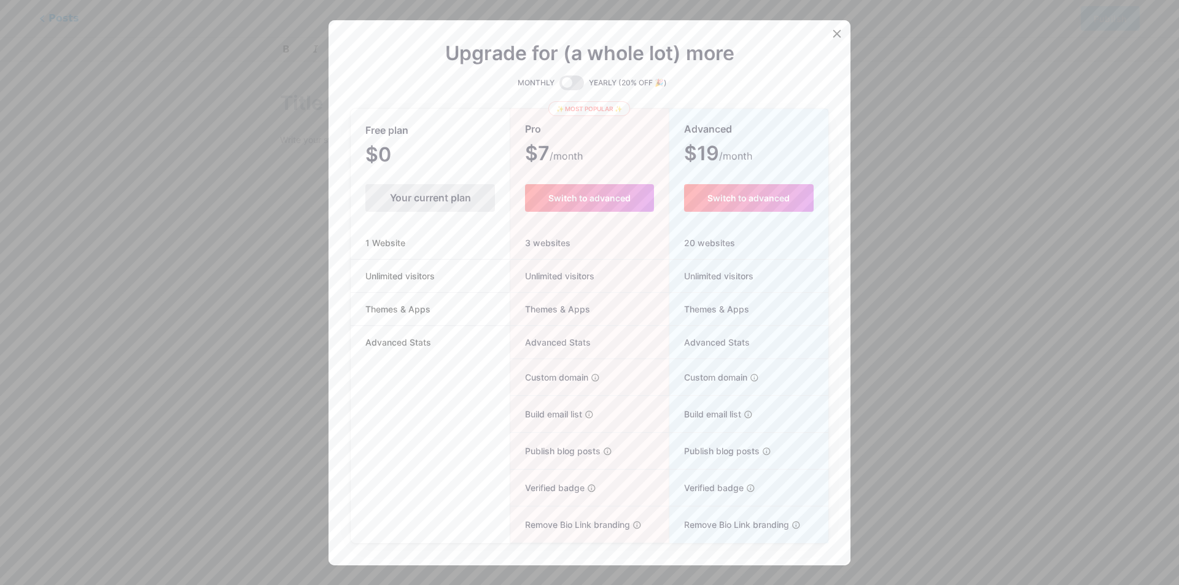
click at [411, 205] on div "Your current plan" at bounding box center [430, 198] width 130 height 28
click at [413, 196] on div "Your current plan" at bounding box center [430, 198] width 130 height 28
click at [379, 326] on li "Advanced Stats" at bounding box center [430, 342] width 159 height 33
click at [729, 33] on icon at bounding box center [837, 33] width 7 height 7
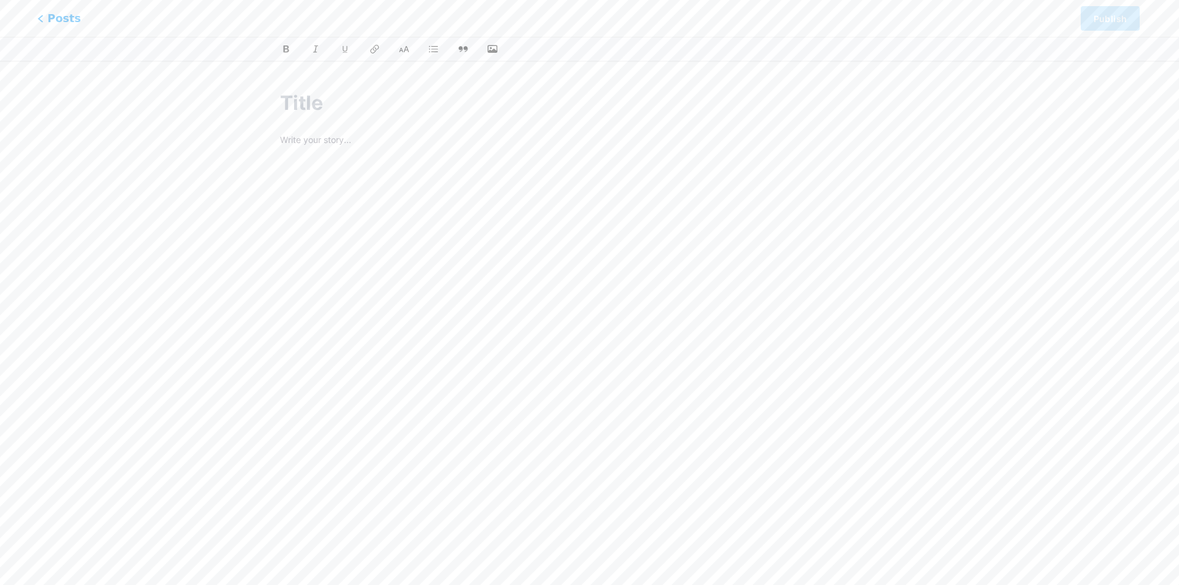
click at [43, 13] on span "Posts" at bounding box center [59, 18] width 44 height 16
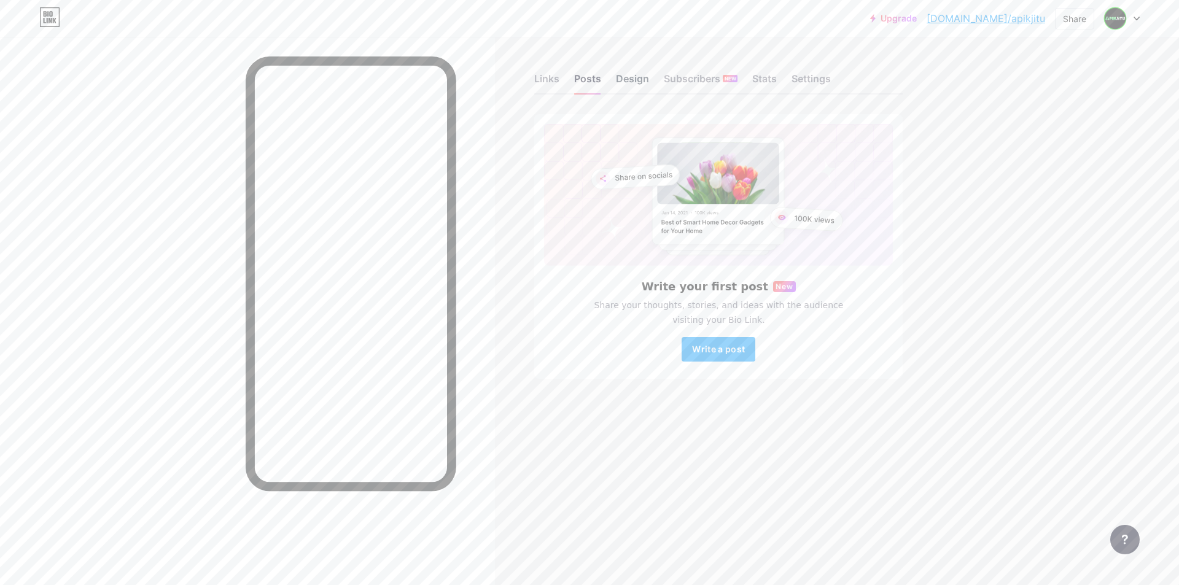
click at [642, 79] on div "Design" at bounding box center [632, 82] width 33 height 22
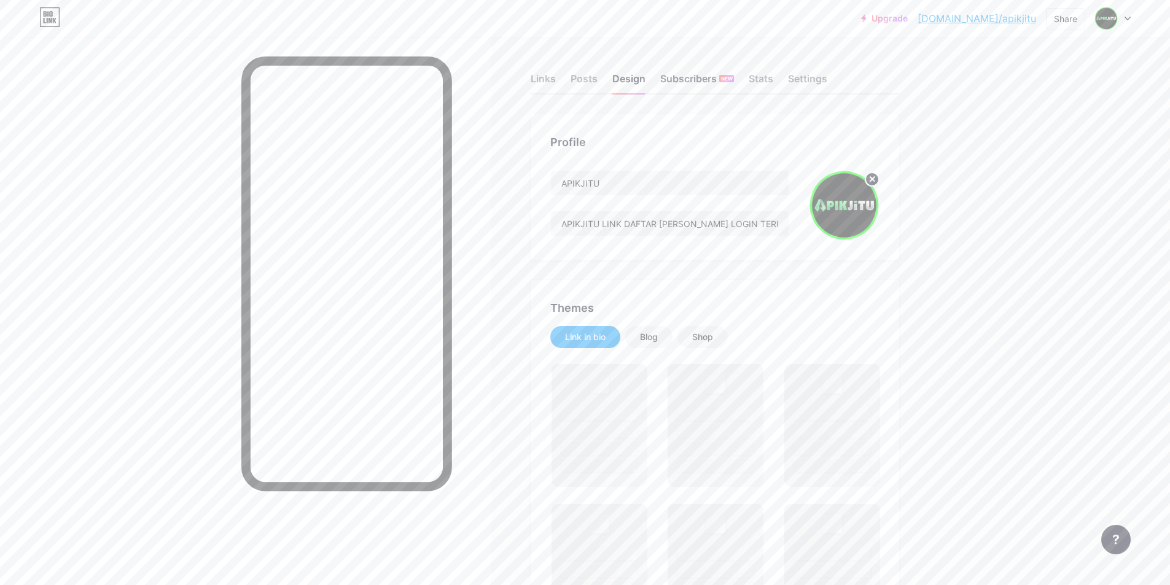
click at [691, 81] on div "Subscribers NEW" at bounding box center [697, 82] width 74 height 22
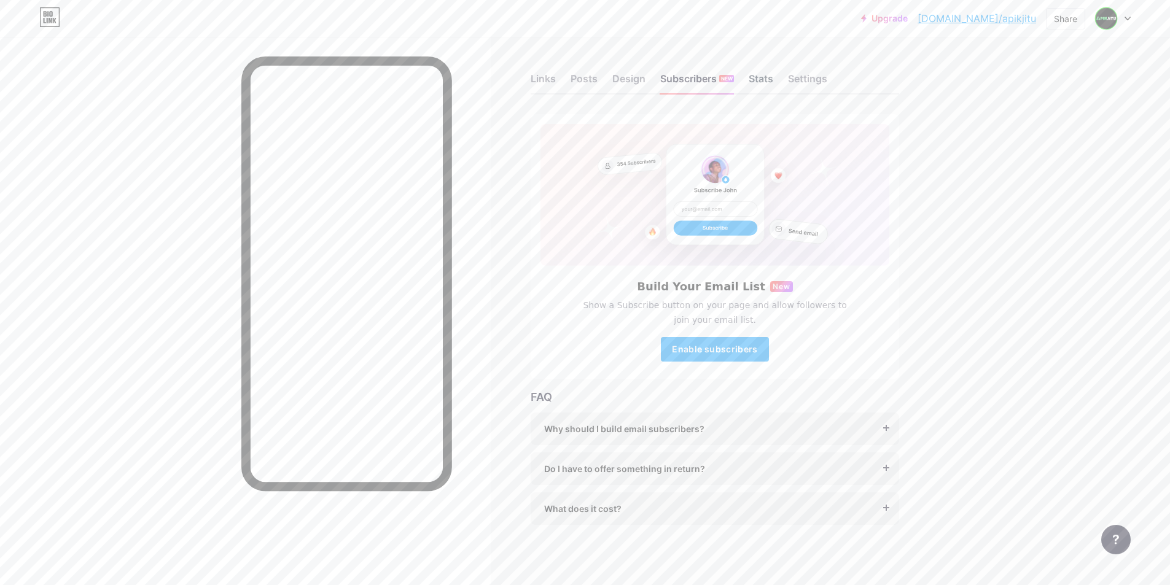
click at [729, 80] on div "Stats" at bounding box center [760, 82] width 25 height 22
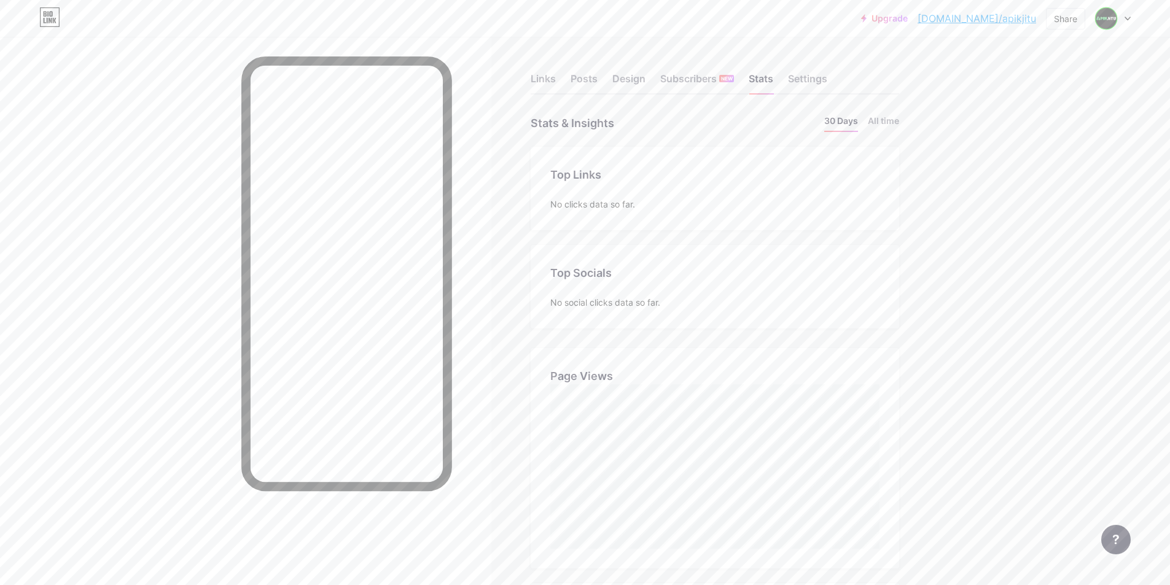
scroll to position [585, 1170]
click at [729, 82] on div "Settings" at bounding box center [807, 82] width 39 height 22
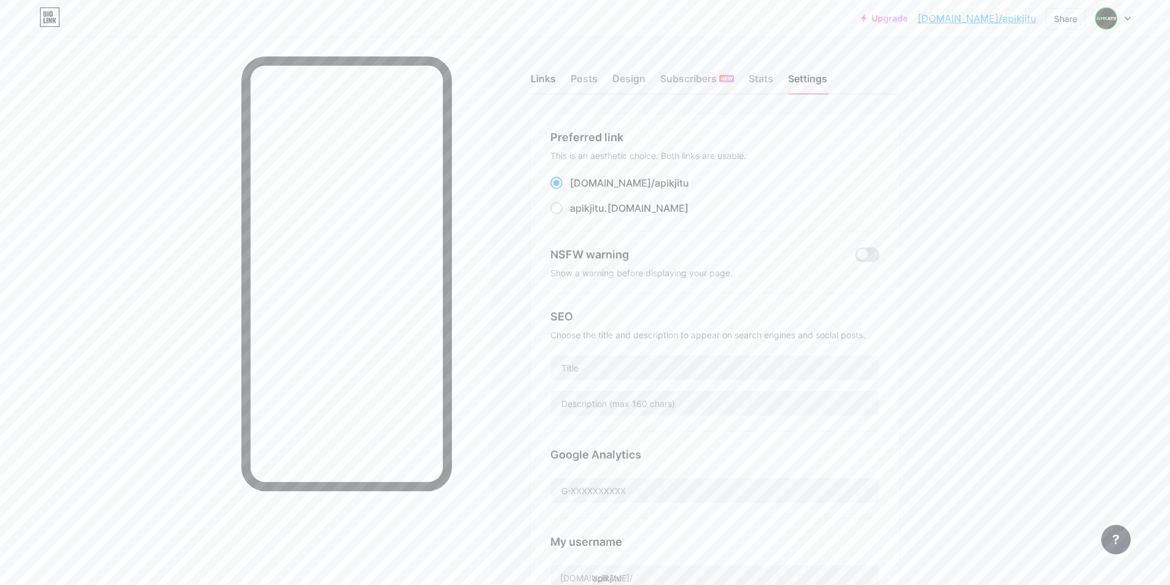
click at [553, 83] on div "Links" at bounding box center [543, 82] width 25 height 22
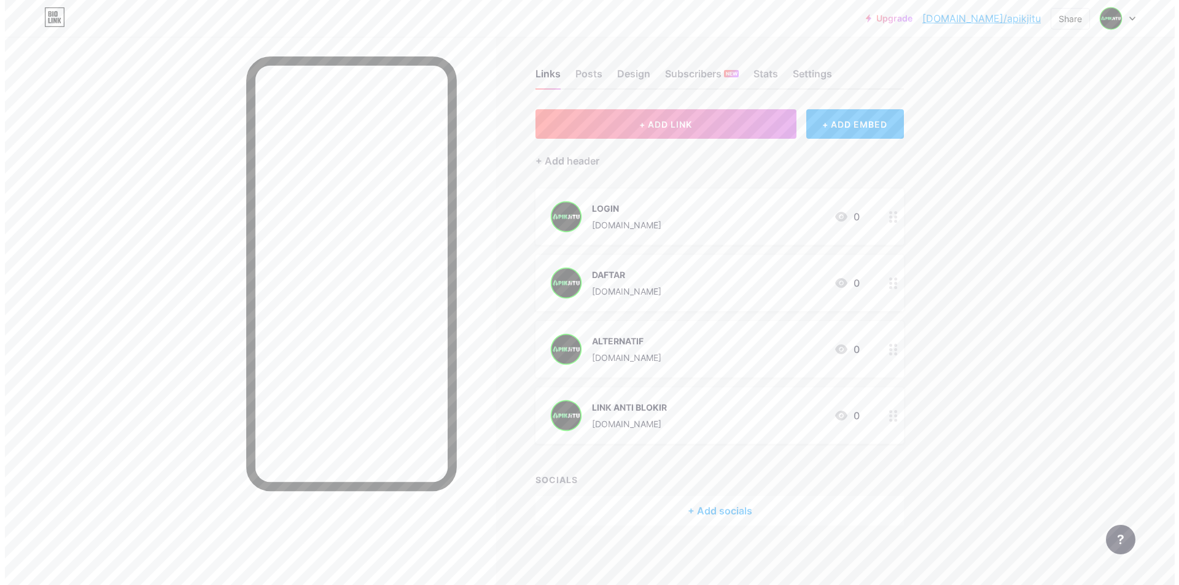
scroll to position [6, 0]
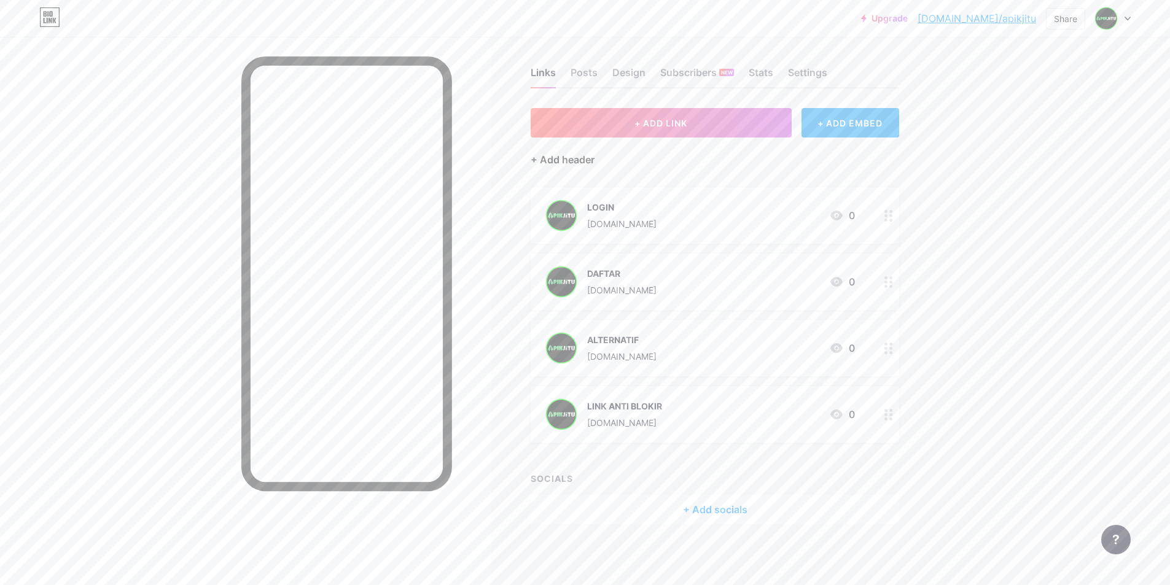
click at [580, 161] on div "+ Add header" at bounding box center [563, 159] width 64 height 15
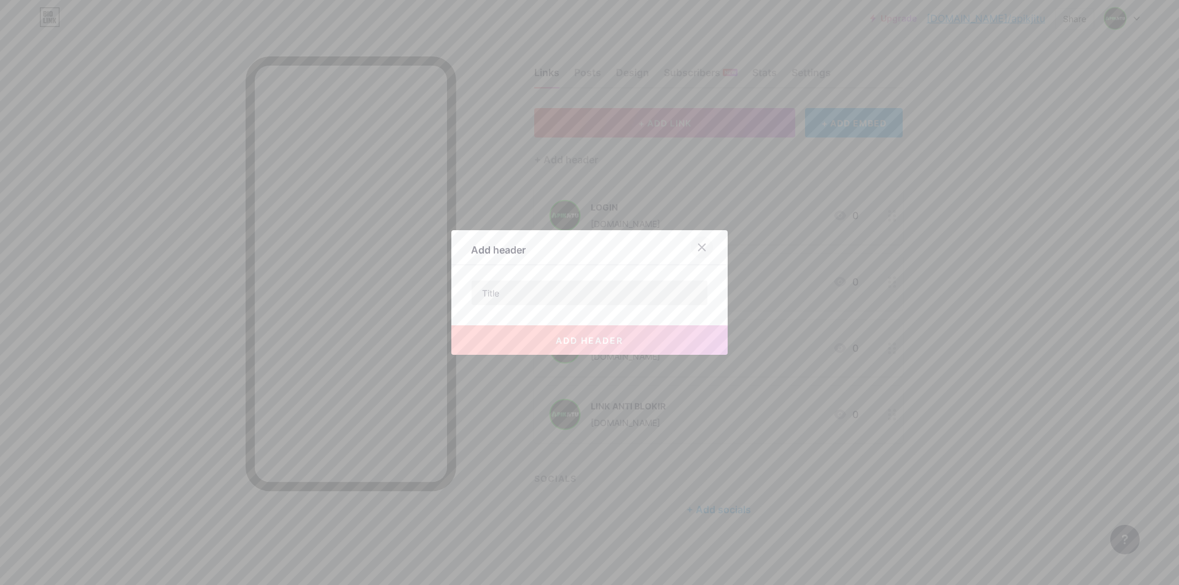
click at [698, 247] on icon at bounding box center [702, 248] width 10 height 10
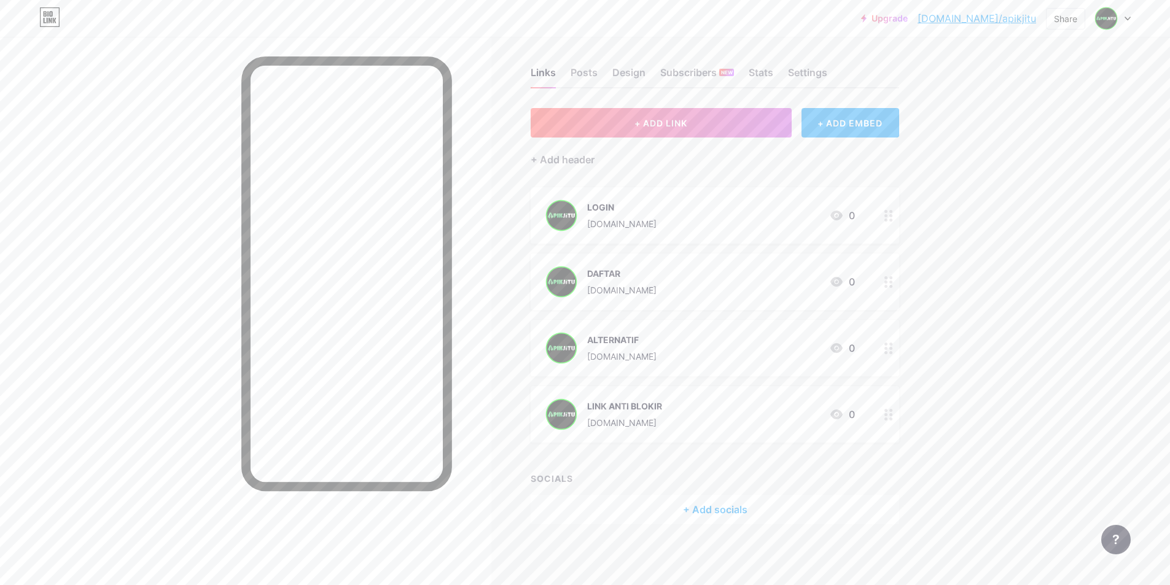
click at [729, 122] on div "+ ADD EMBED" at bounding box center [850, 122] width 98 height 29
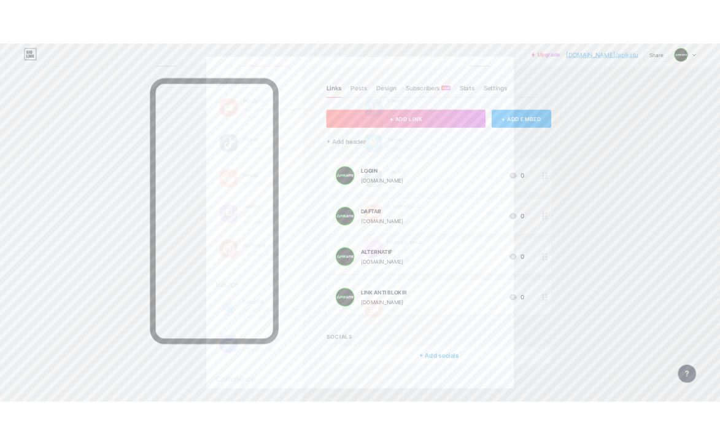
scroll to position [0, 0]
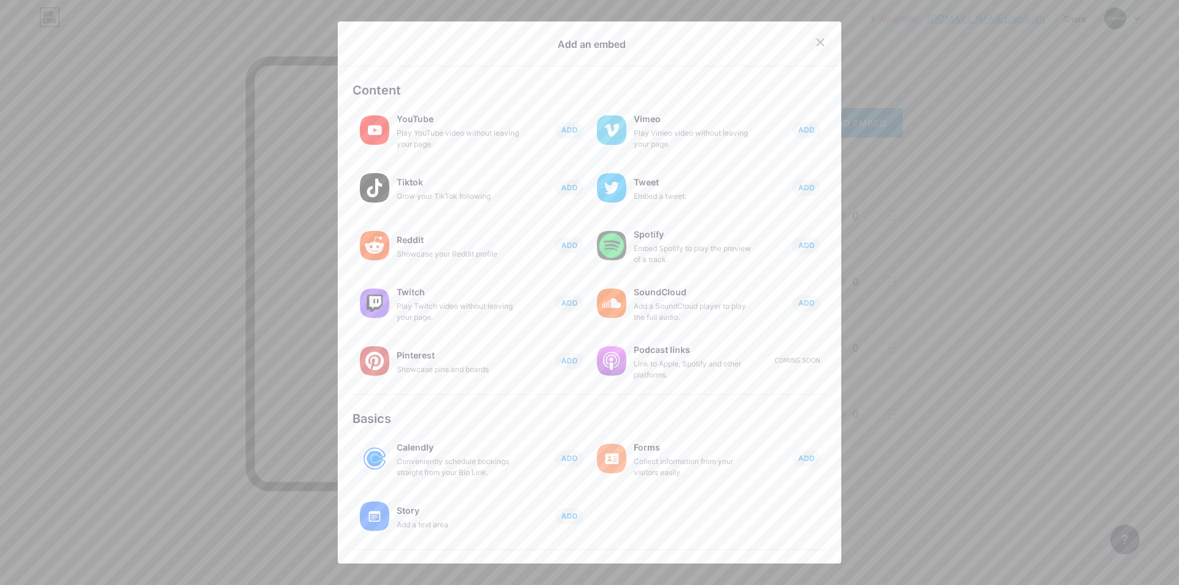
click at [729, 44] on icon at bounding box center [820, 42] width 10 height 10
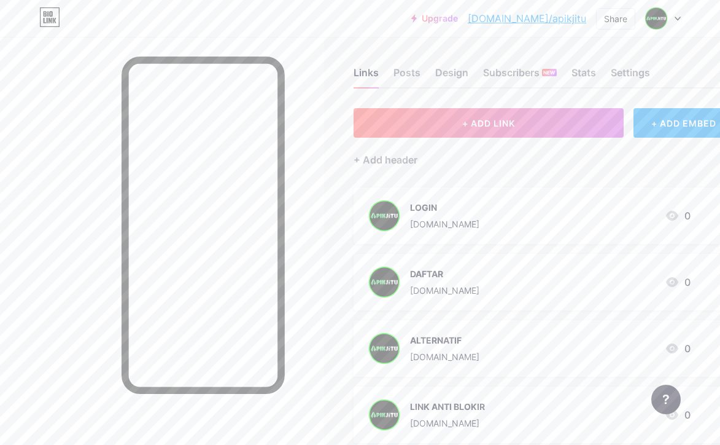
click at [551, 21] on link "bio.link/apikjitu" at bounding box center [527, 18] width 119 height 15
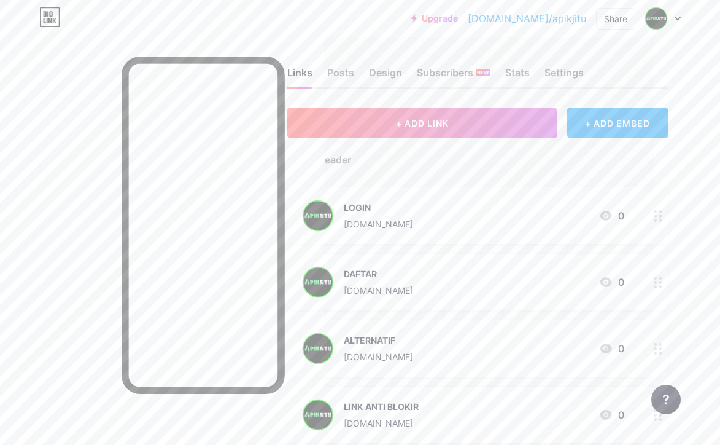
scroll to position [147, 71]
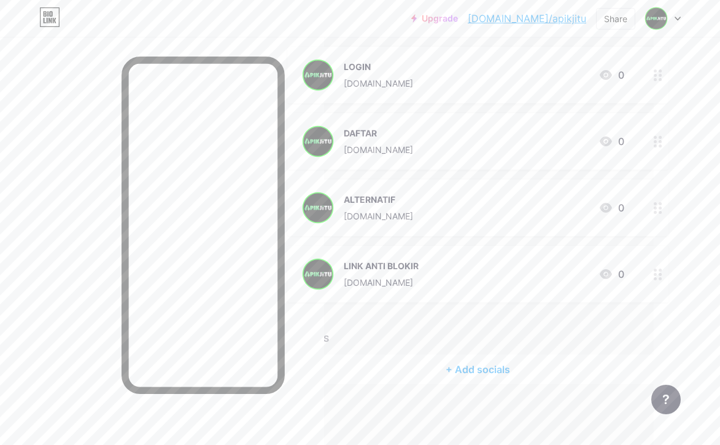
click at [467, 373] on div "+ Add socials" at bounding box center [477, 368] width 381 height 29
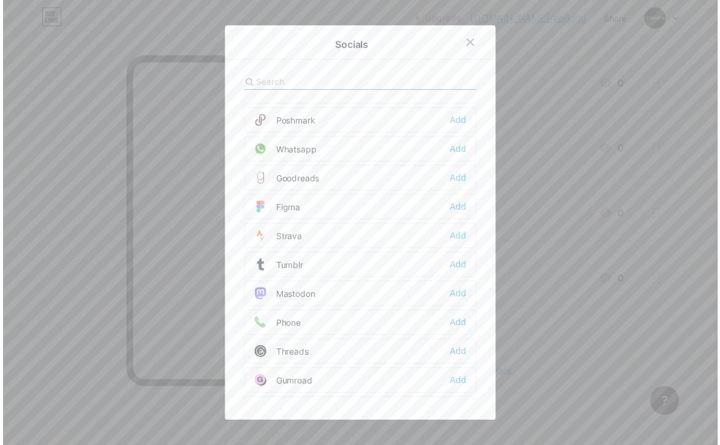
scroll to position [1108, 0]
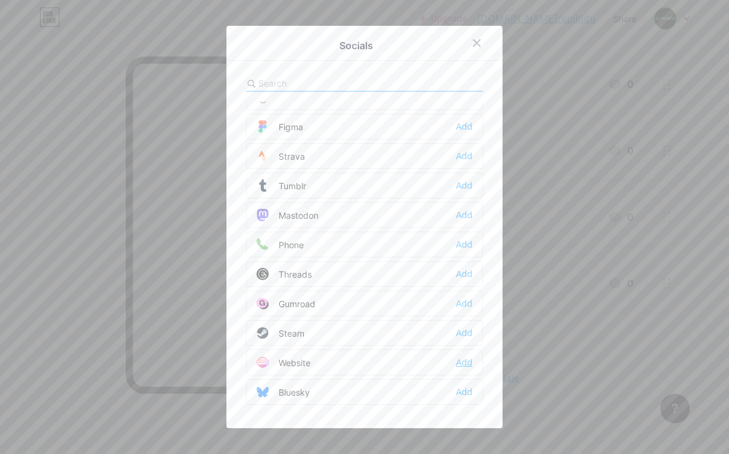
click at [461, 357] on div "Add" at bounding box center [464, 362] width 17 height 12
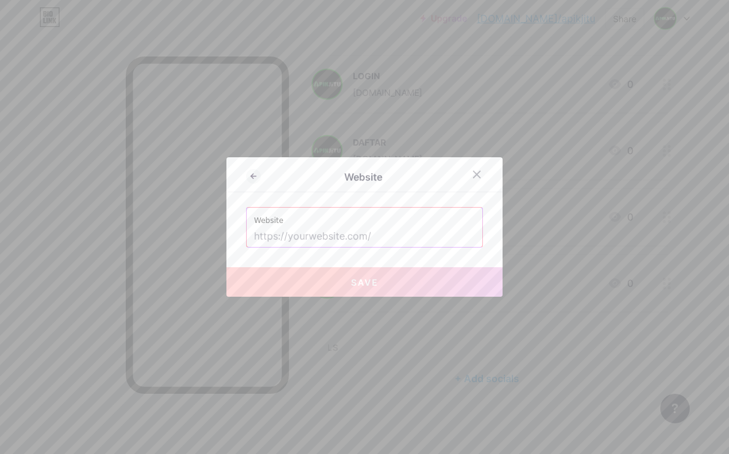
click at [341, 230] on input "text" at bounding box center [364, 236] width 221 height 21
click at [311, 234] on input "text" at bounding box center [364, 236] width 221 height 21
paste input "desperatehouselife.com"
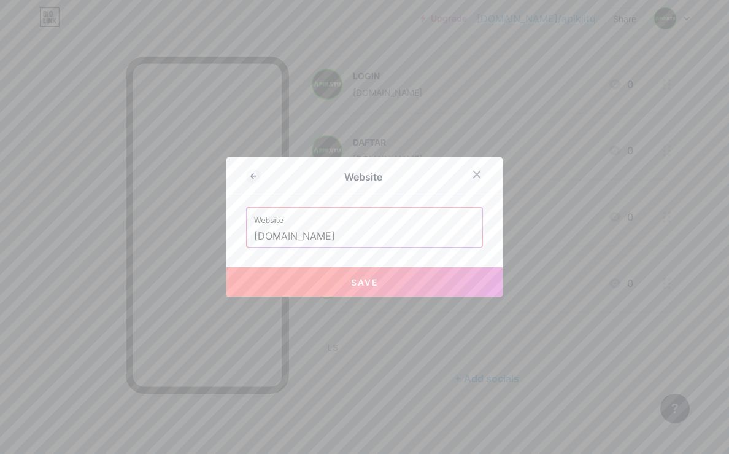
click at [472, 251] on div "Website Website desperatehouselife.com Save" at bounding box center [365, 226] width 276 height 139
click at [369, 278] on span "Save" at bounding box center [365, 282] width 28 height 10
type input "https://desperatehouselife.com"
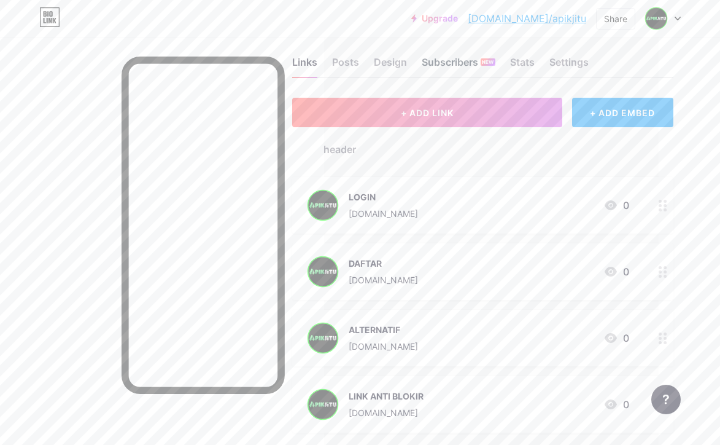
scroll to position [0, 61]
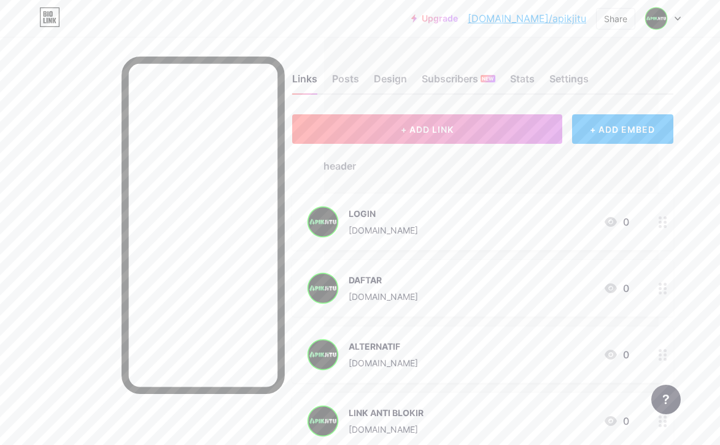
click at [677, 20] on icon at bounding box center [678, 19] width 6 height 4
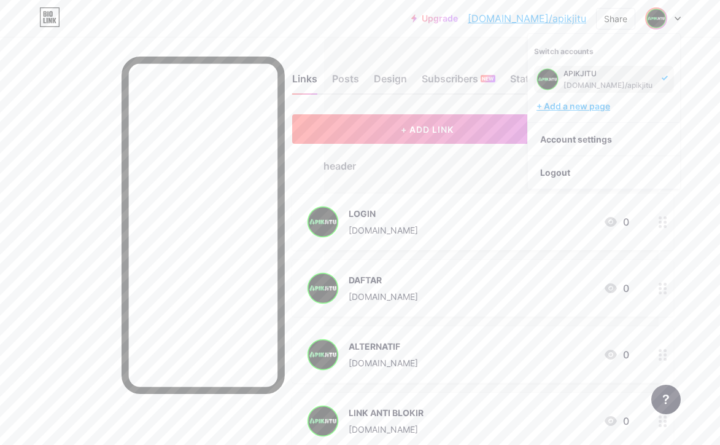
click at [594, 109] on div "+ Add a new page" at bounding box center [606, 106] width 138 height 12
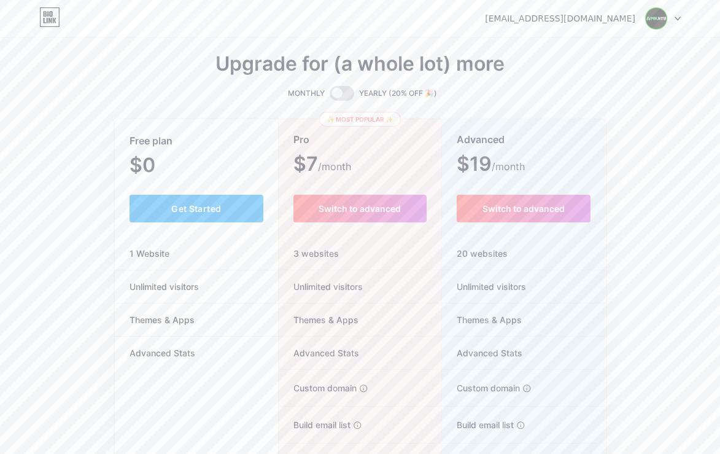
click at [658, 23] on img at bounding box center [656, 18] width 23 height 23
click at [573, 52] on link "Dashboard" at bounding box center [604, 50] width 152 height 33
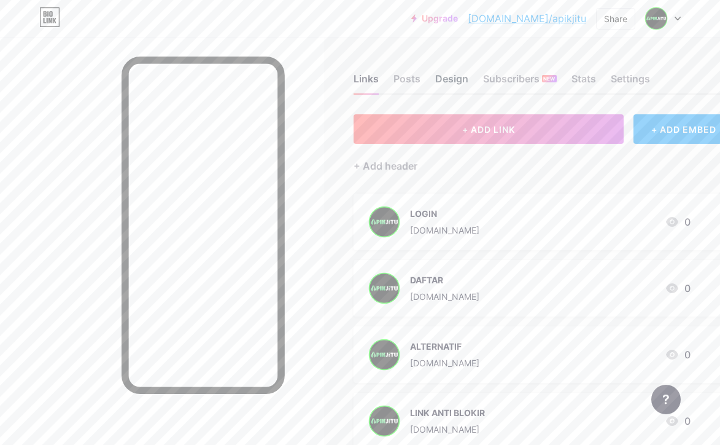
click at [456, 84] on div "Design" at bounding box center [451, 82] width 33 height 22
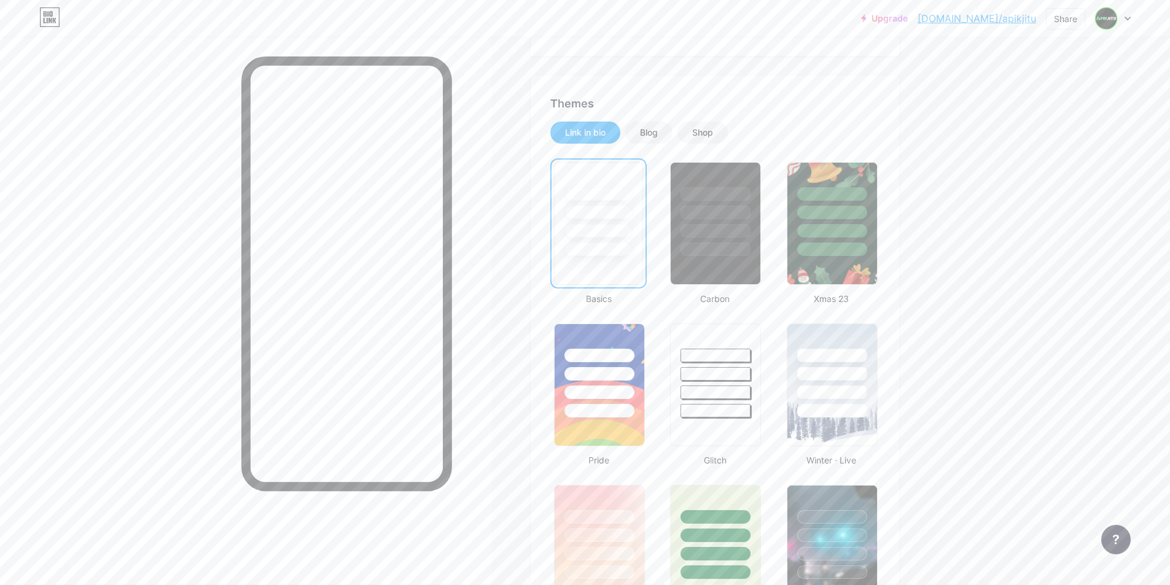
scroll to position [410, 0]
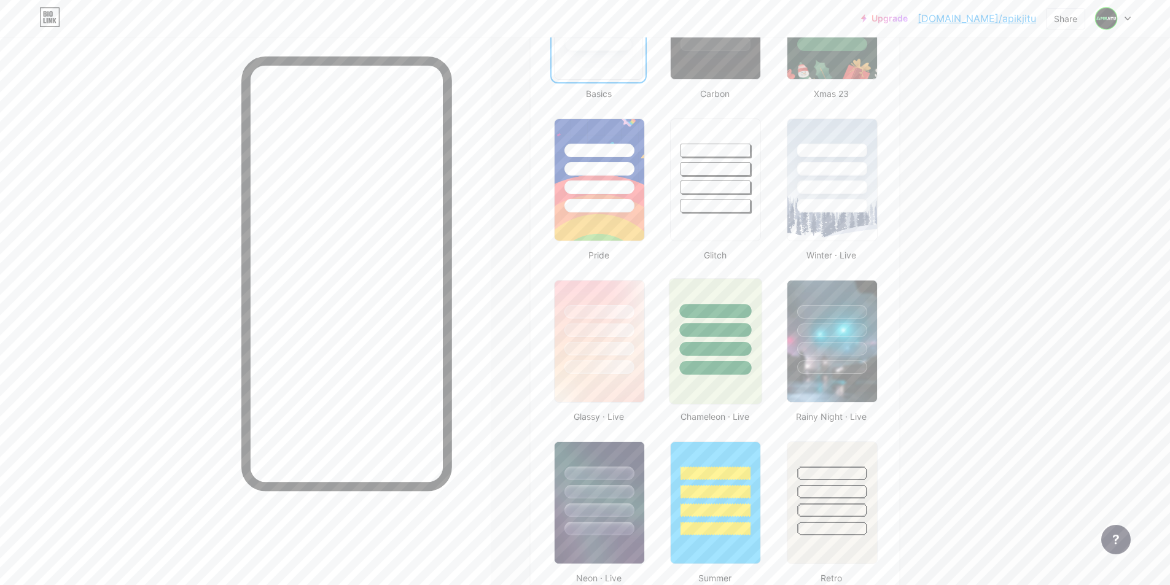
click at [720, 330] on div at bounding box center [716, 330] width 72 height 14
click at [729, 350] on div at bounding box center [832, 349] width 72 height 14
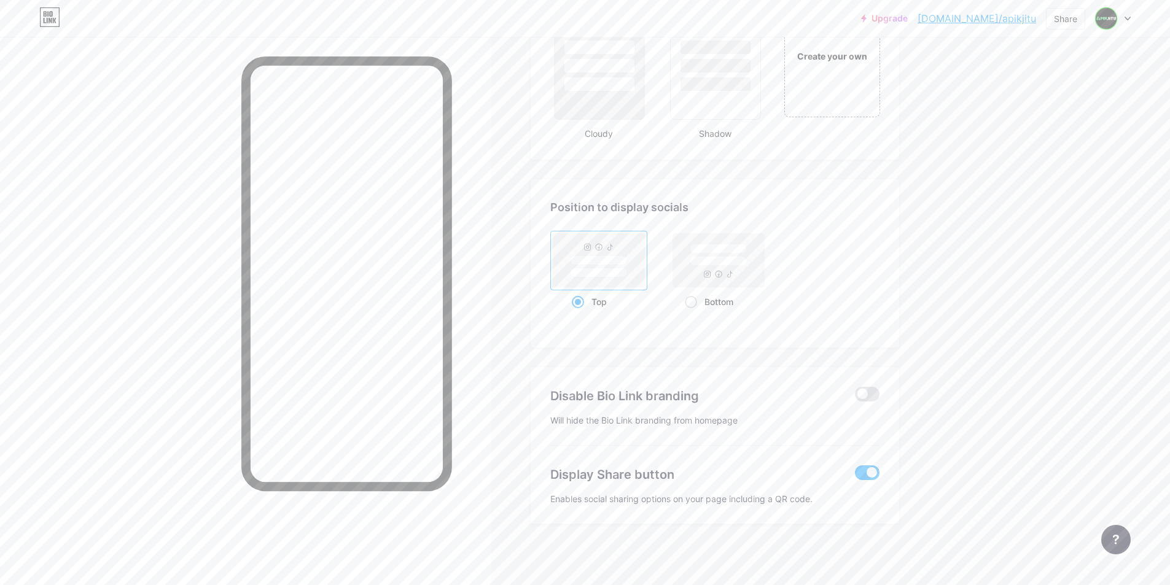
scroll to position [1501, 0]
click at [729, 394] on span at bounding box center [867, 393] width 25 height 15
click at [729, 397] on input "checkbox" at bounding box center [855, 397] width 0 height 0
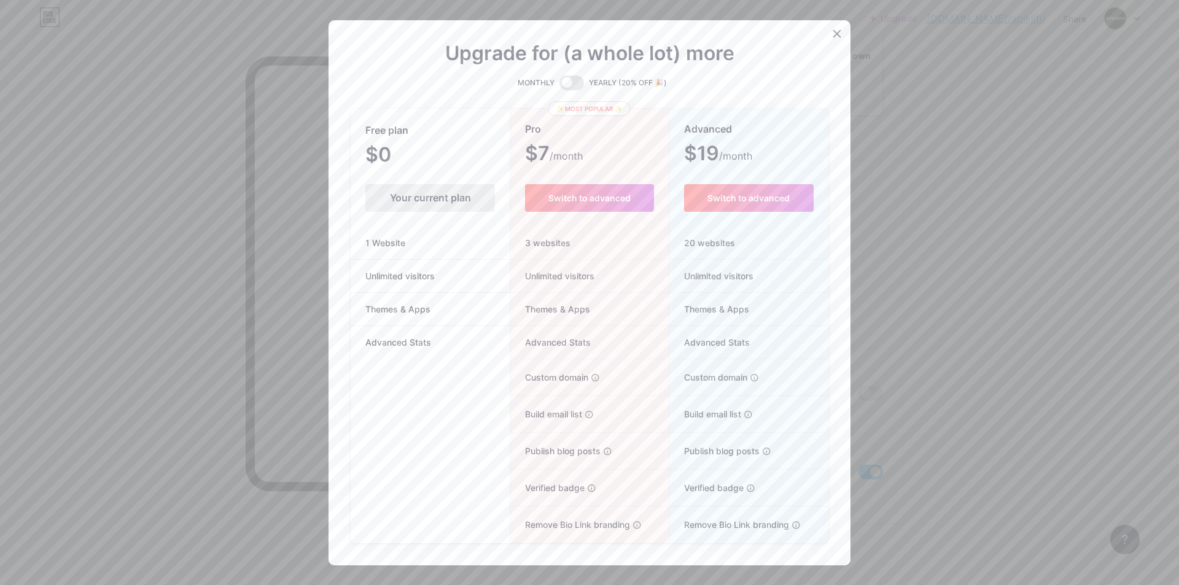
click at [729, 364] on div at bounding box center [589, 292] width 1179 height 585
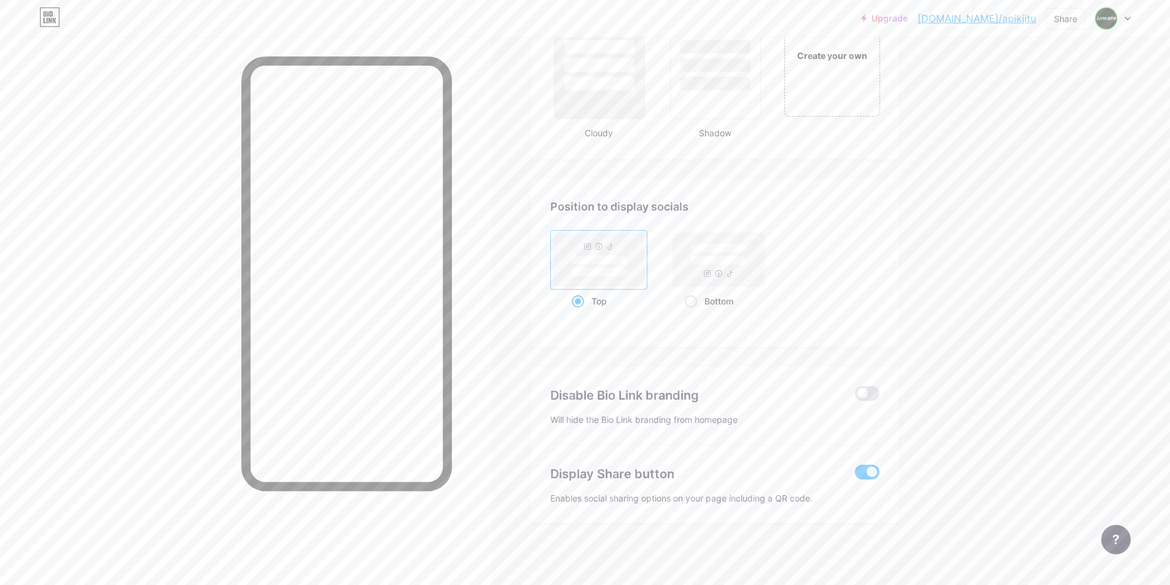
click at [729, 453] on span at bounding box center [867, 472] width 25 height 15
click at [729, 453] on input "checkbox" at bounding box center [855, 475] width 0 height 0
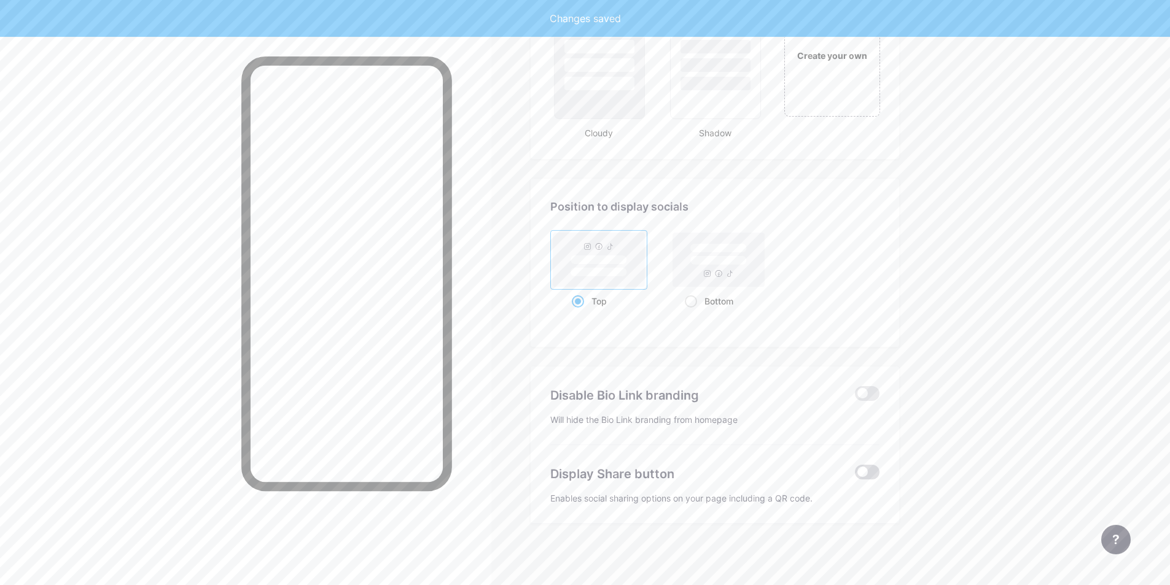
click at [729, 453] on span at bounding box center [867, 472] width 25 height 15
click at [729, 453] on input "checkbox" at bounding box center [855, 475] width 0 height 0
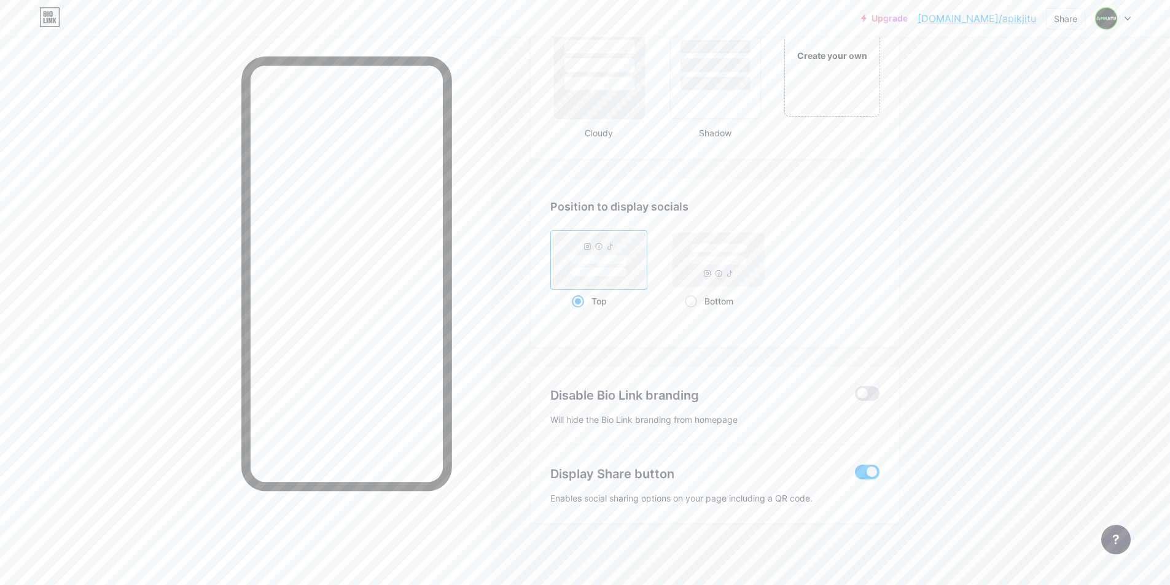
click at [729, 453] on span at bounding box center [867, 472] width 25 height 15
click at [729, 453] on input "checkbox" at bounding box center [855, 475] width 0 height 0
click at [729, 453] on span at bounding box center [867, 472] width 25 height 15
click at [729, 453] on input "checkbox" at bounding box center [855, 475] width 0 height 0
click at [729, 453] on span at bounding box center [867, 472] width 25 height 15
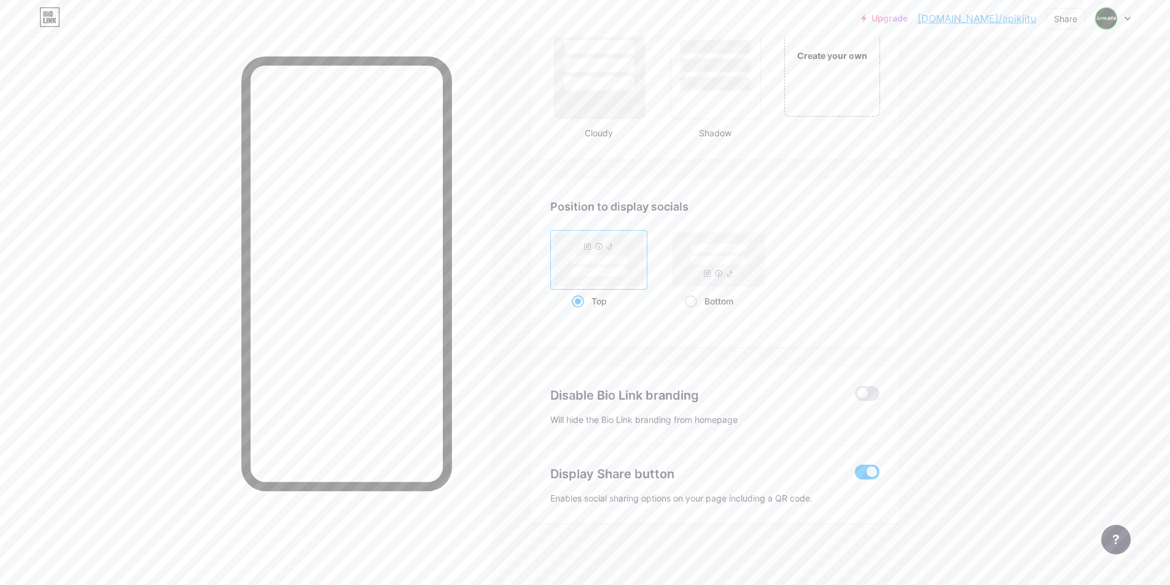
click at [729, 453] on input "checkbox" at bounding box center [855, 475] width 0 height 0
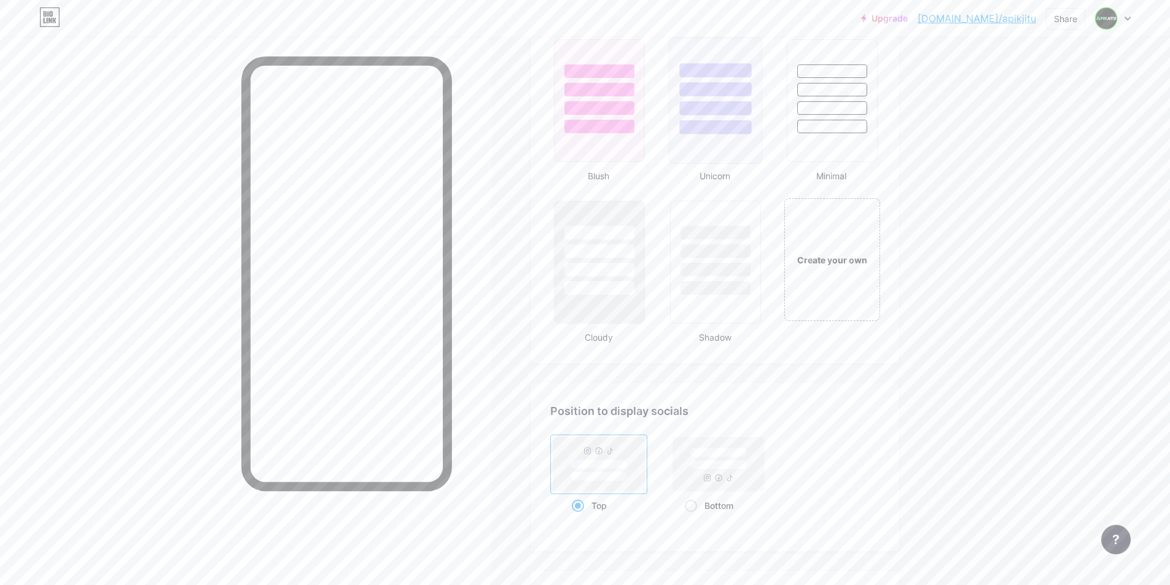
scroll to position [1091, 0]
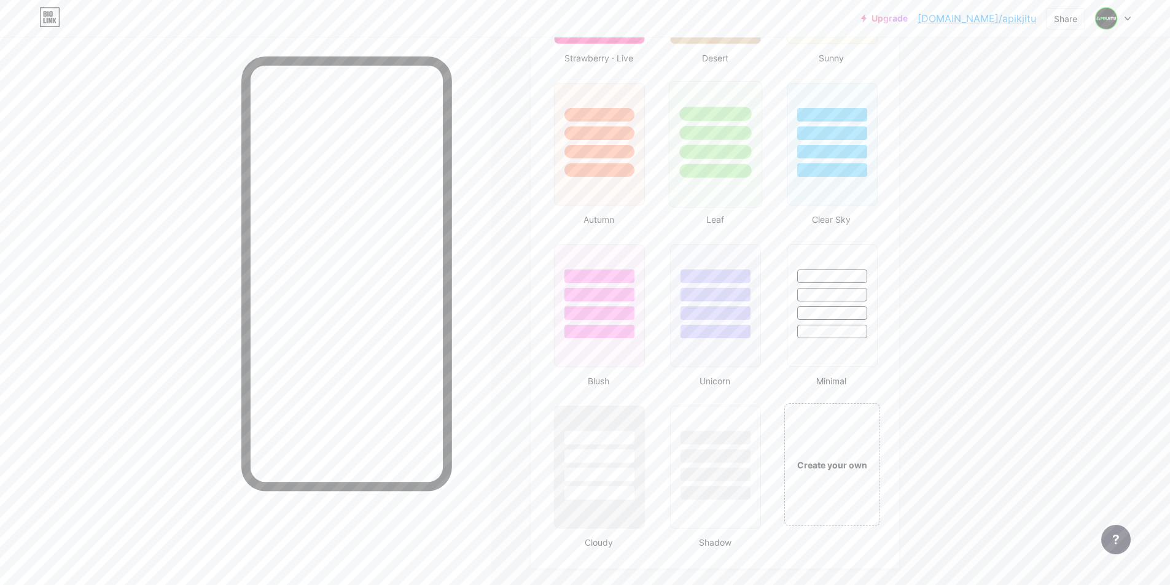
click at [718, 155] on div at bounding box center [716, 152] width 72 height 14
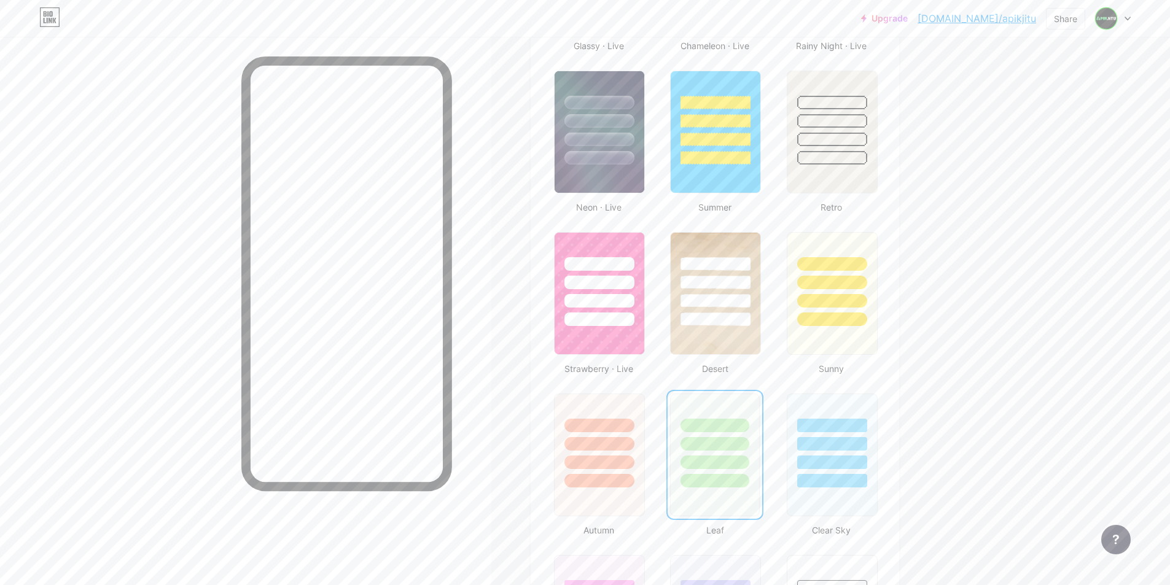
scroll to position [682, 0]
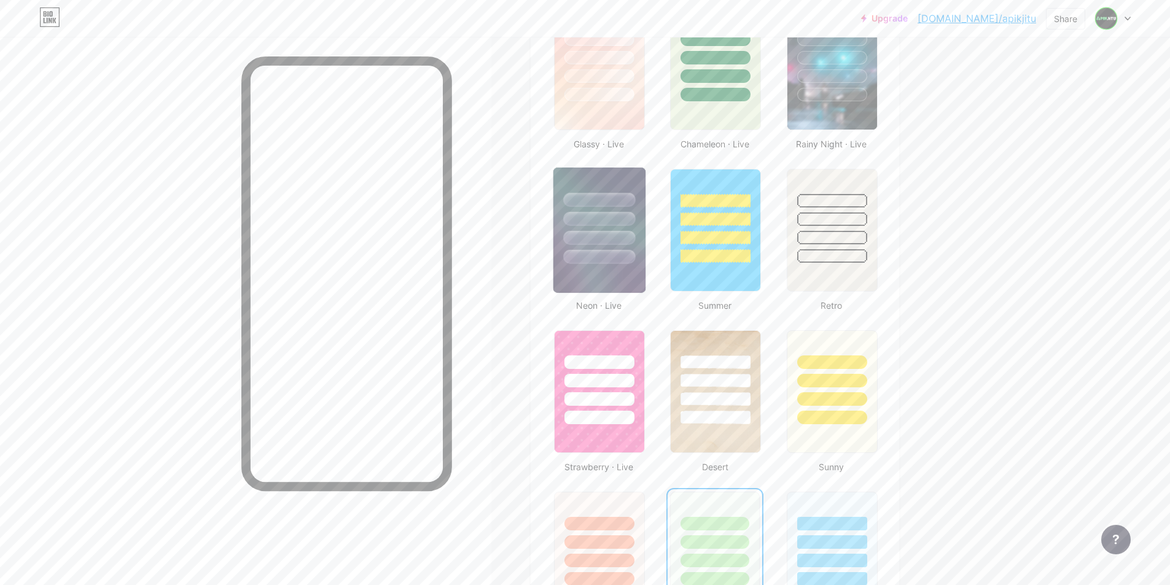
click at [607, 255] on div at bounding box center [599, 257] width 72 height 14
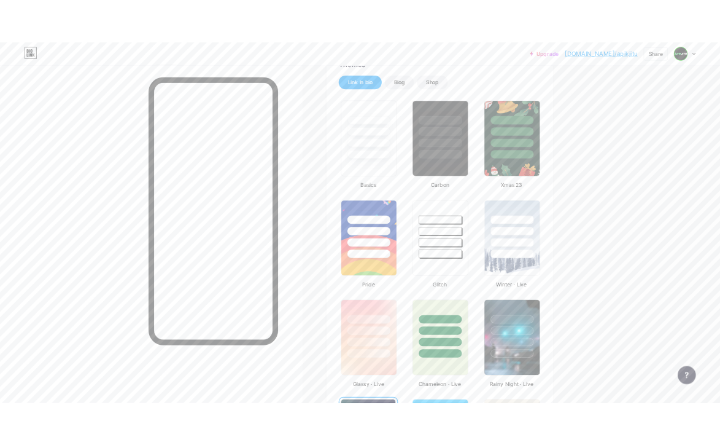
scroll to position [477, 0]
